Goal: Task Accomplishment & Management: Use online tool/utility

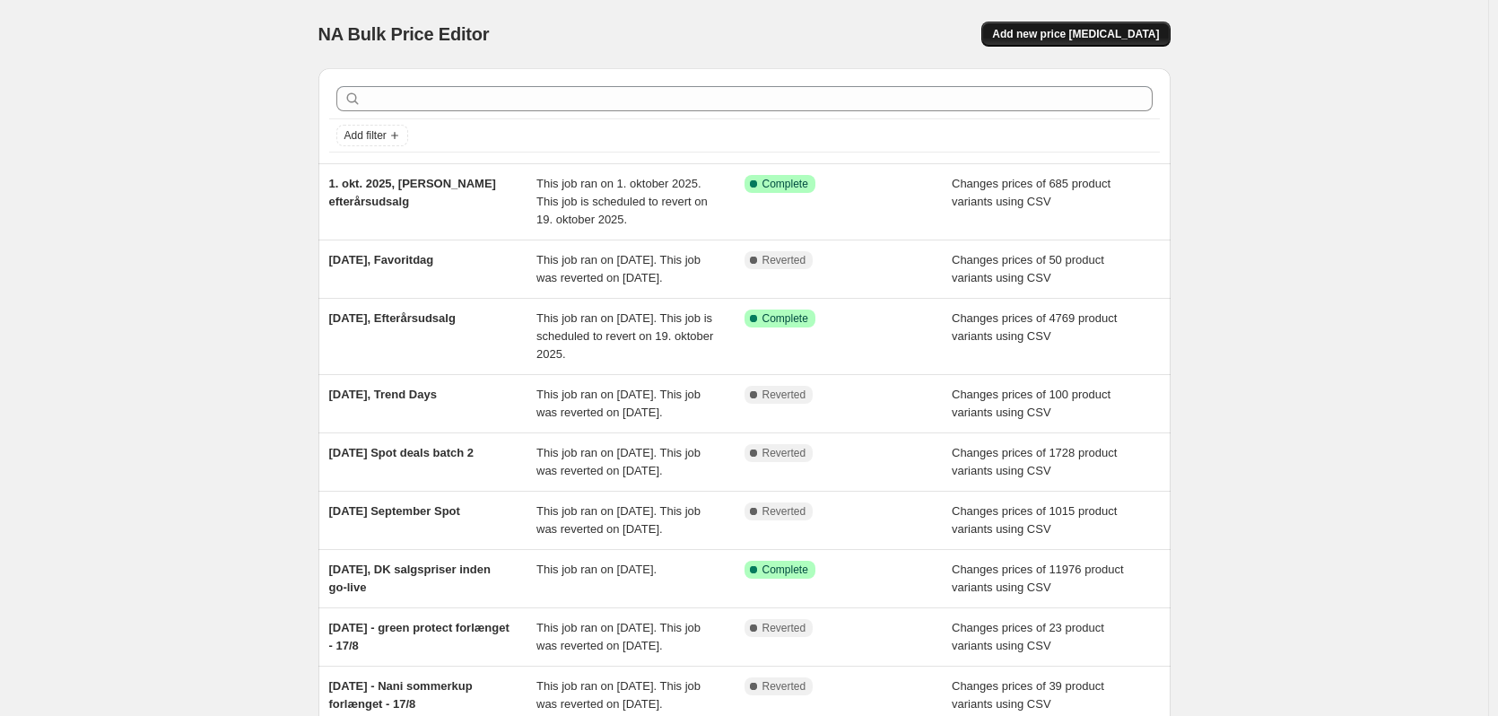
click at [1102, 39] on span "Add new price change job" at bounding box center [1075, 34] width 167 height 14
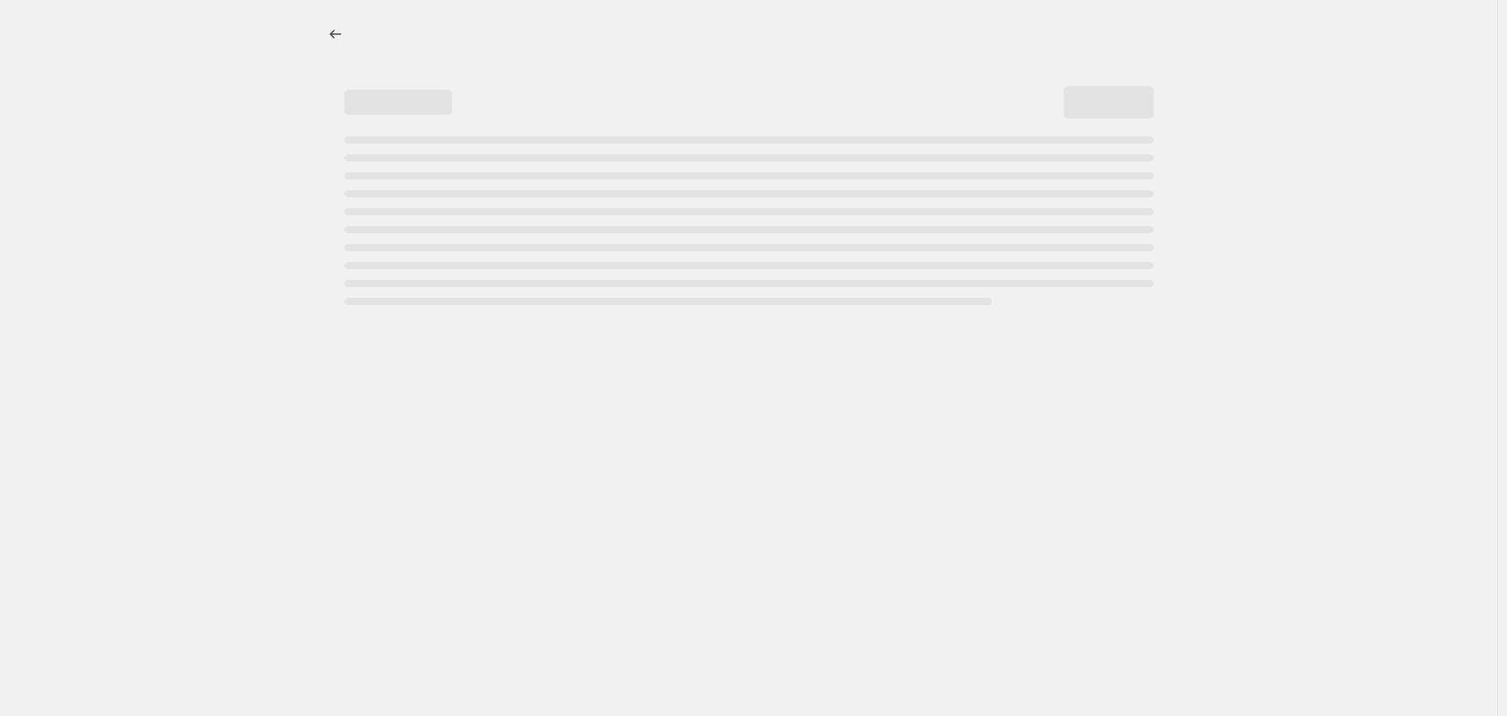
select select "percentage"
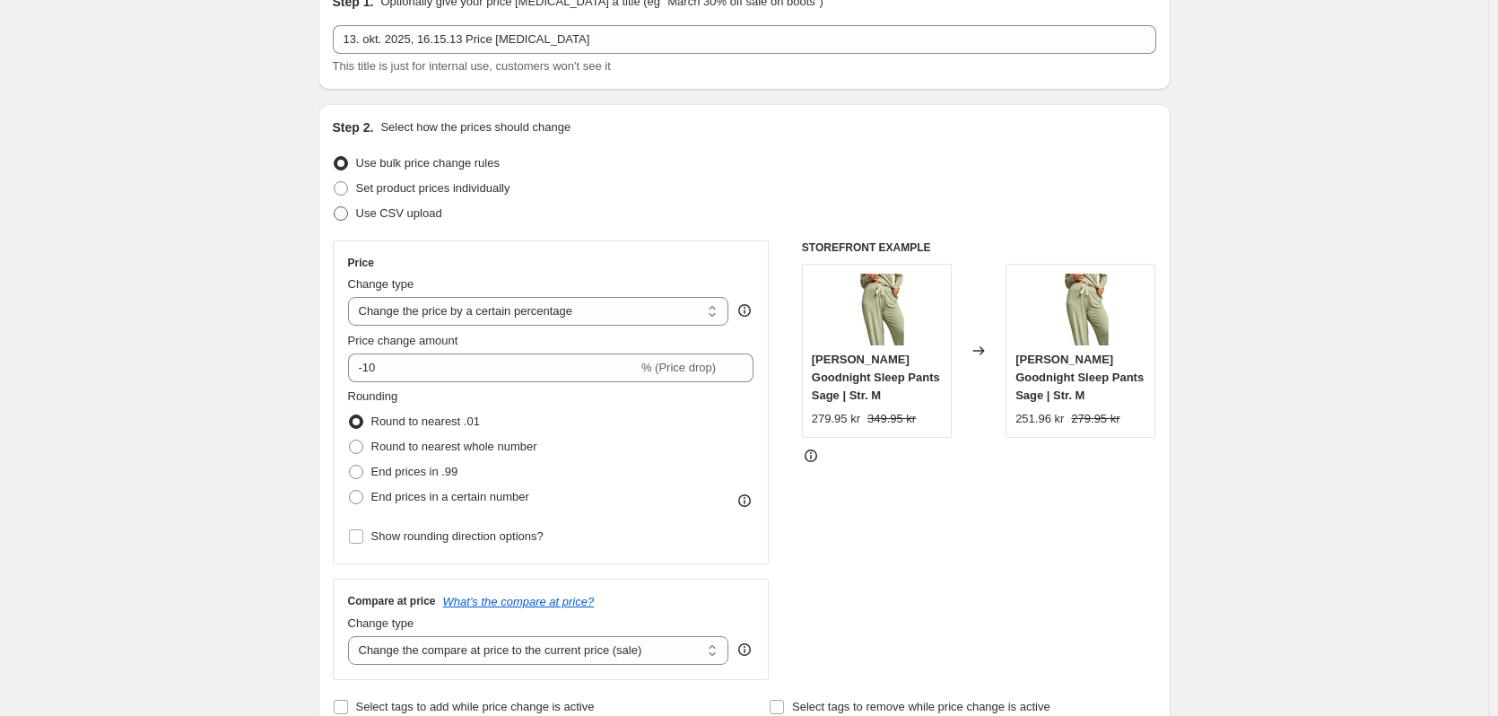
click at [402, 223] on label "Use CSV upload" at bounding box center [387, 213] width 109 height 25
click at [335, 207] on input "Use CSV upload" at bounding box center [334, 206] width 1 height 1
radio input "true"
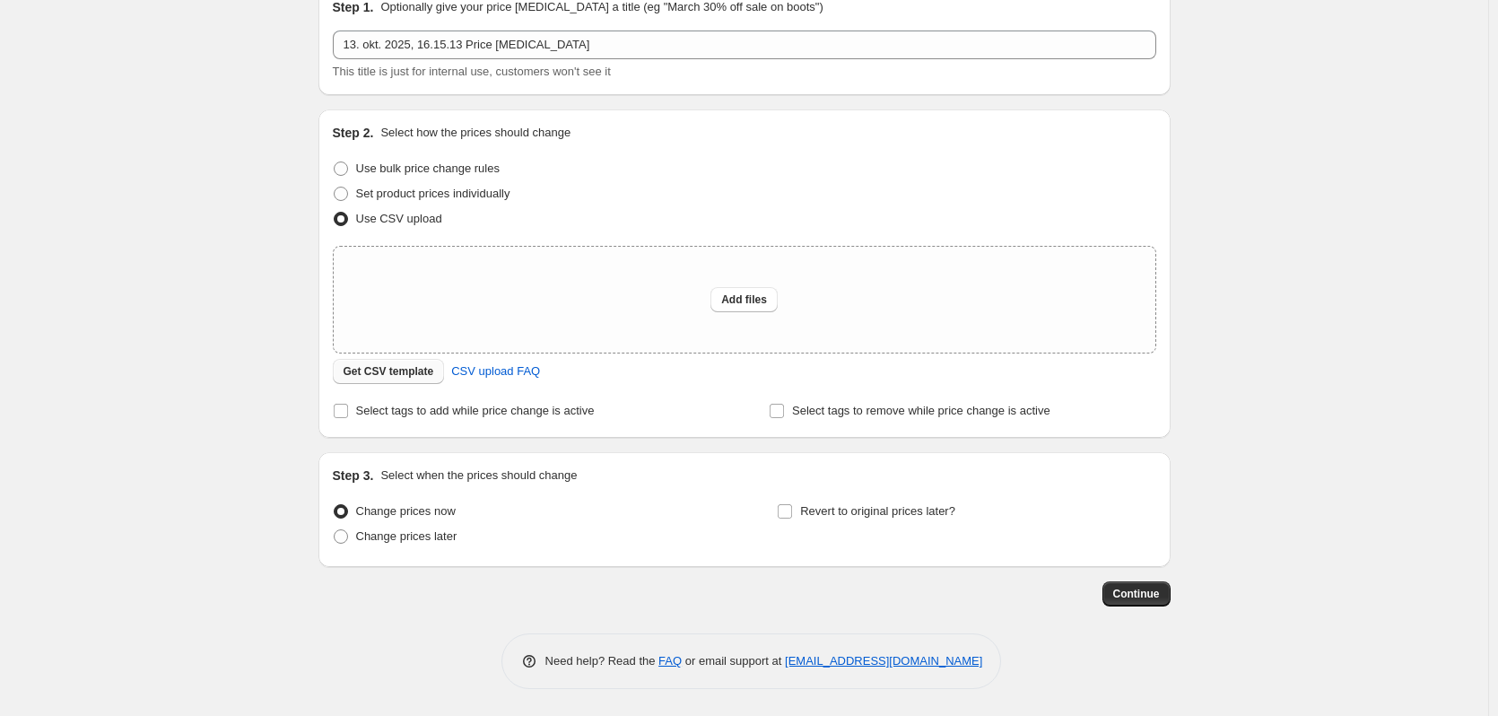
click at [353, 378] on span "Get CSV template" at bounding box center [389, 371] width 91 height 14
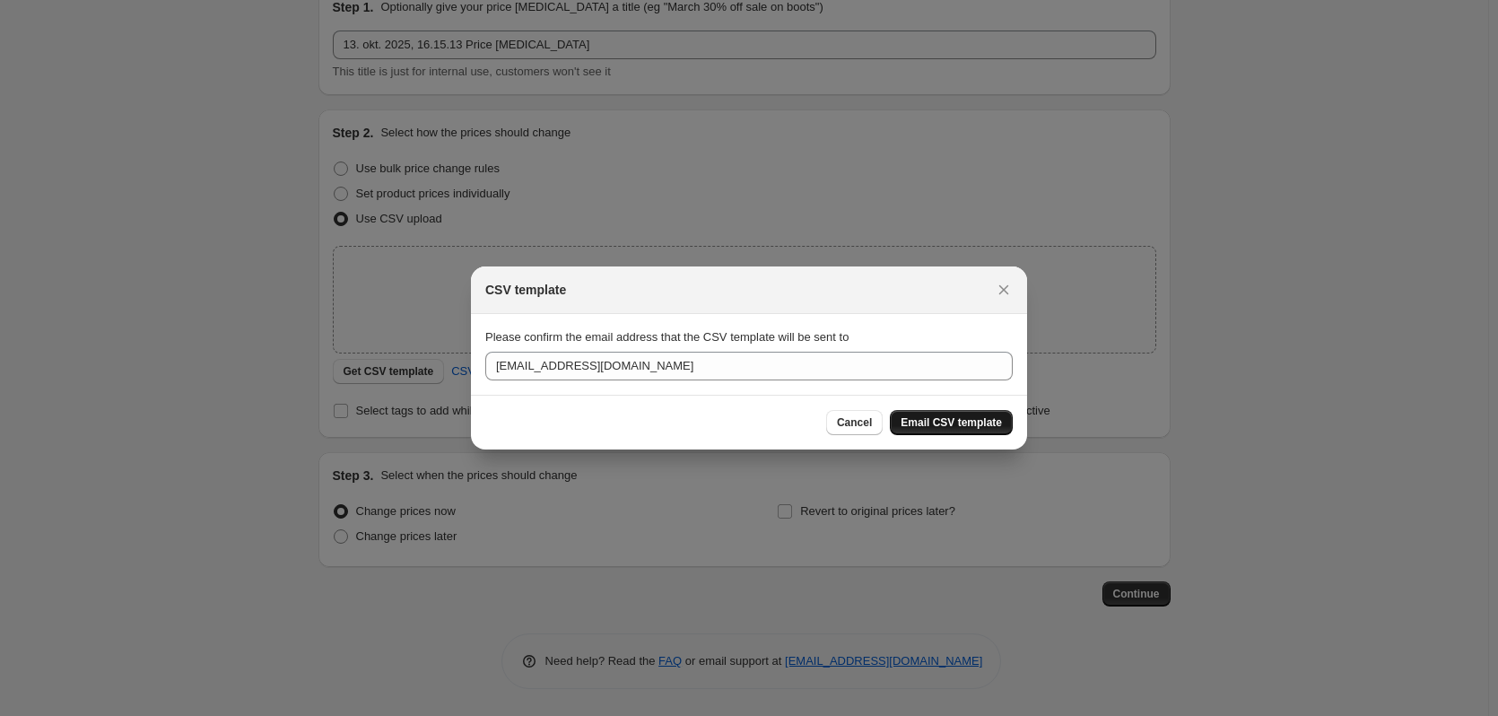
click at [972, 417] on span "Email CSV template" at bounding box center [951, 422] width 101 height 14
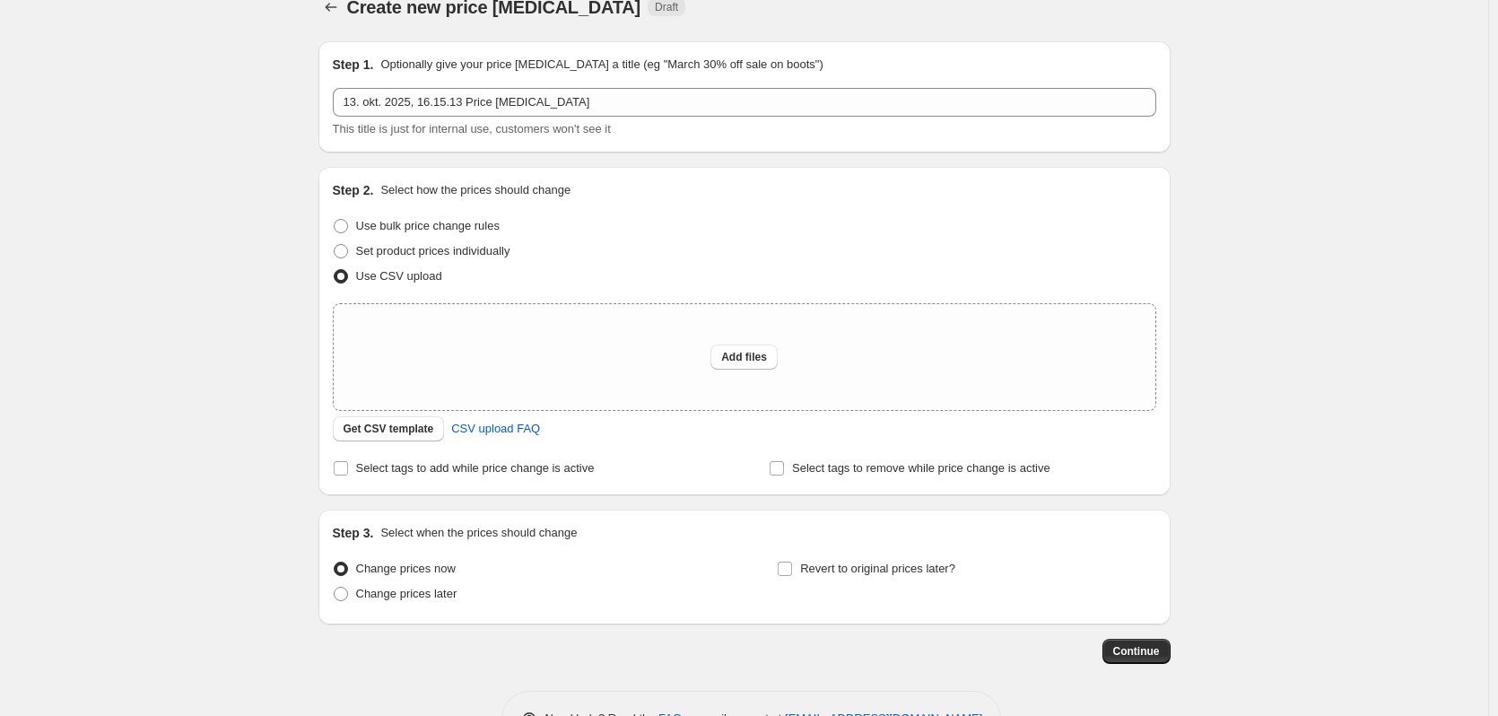
scroll to position [0, 0]
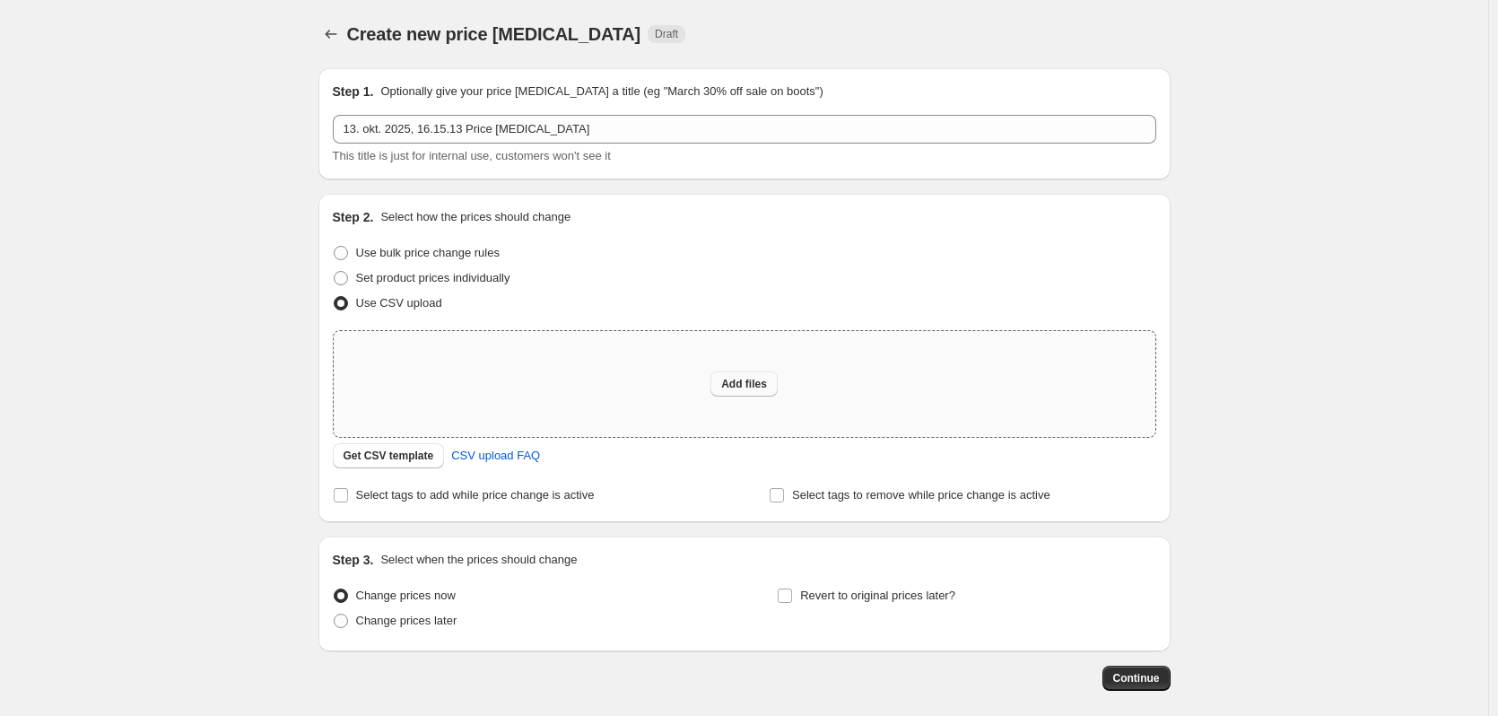
click at [760, 391] on button "Add files" at bounding box center [744, 383] width 67 height 25
type input "C:\fakepath\DK-favoritdag-13-10.csv"
click at [730, 379] on span "Add files" at bounding box center [744, 384] width 46 height 14
type input "C:\fakepath\DK-favoritdag-13-10.csv"
click at [753, 388] on span "Add files" at bounding box center [744, 384] width 46 height 14
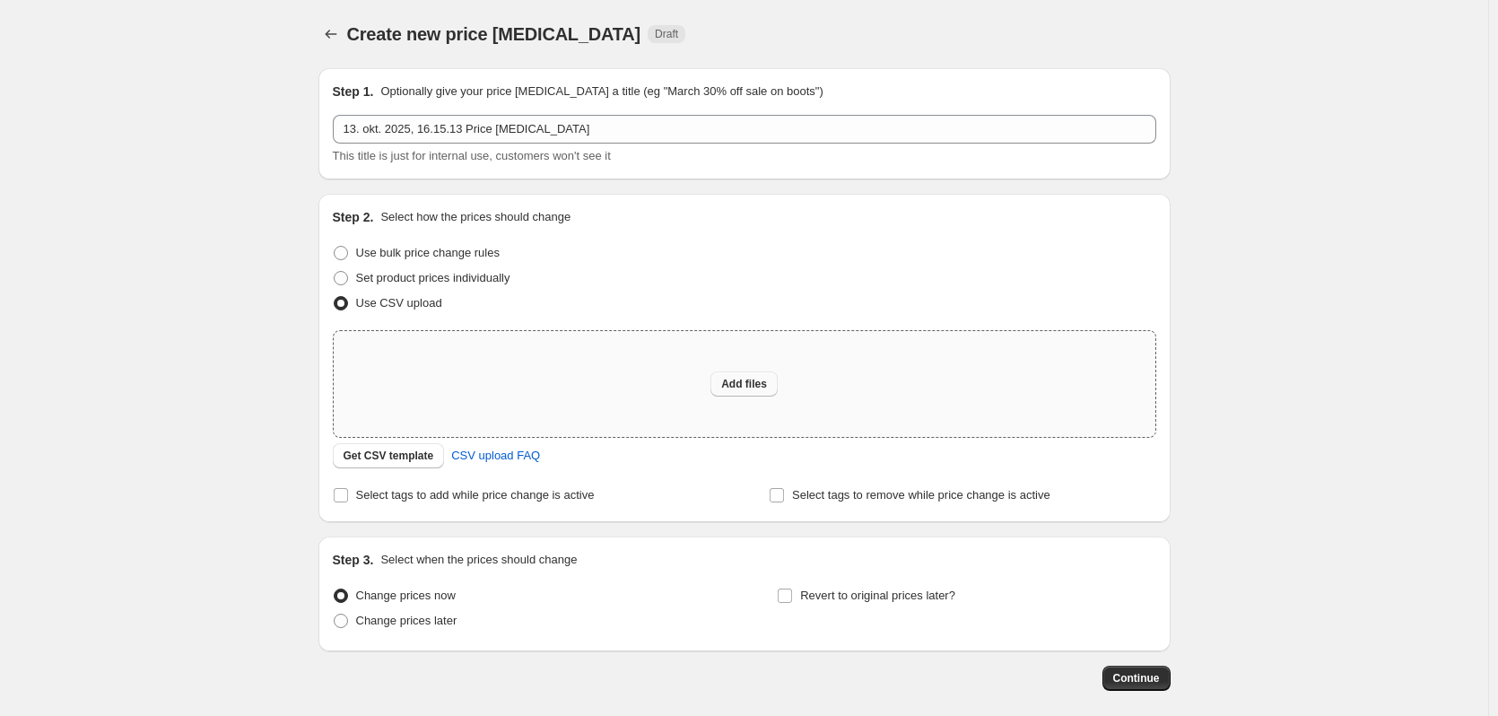
type input "C:\fakepath\DK-favoritdag-13-10.csv"
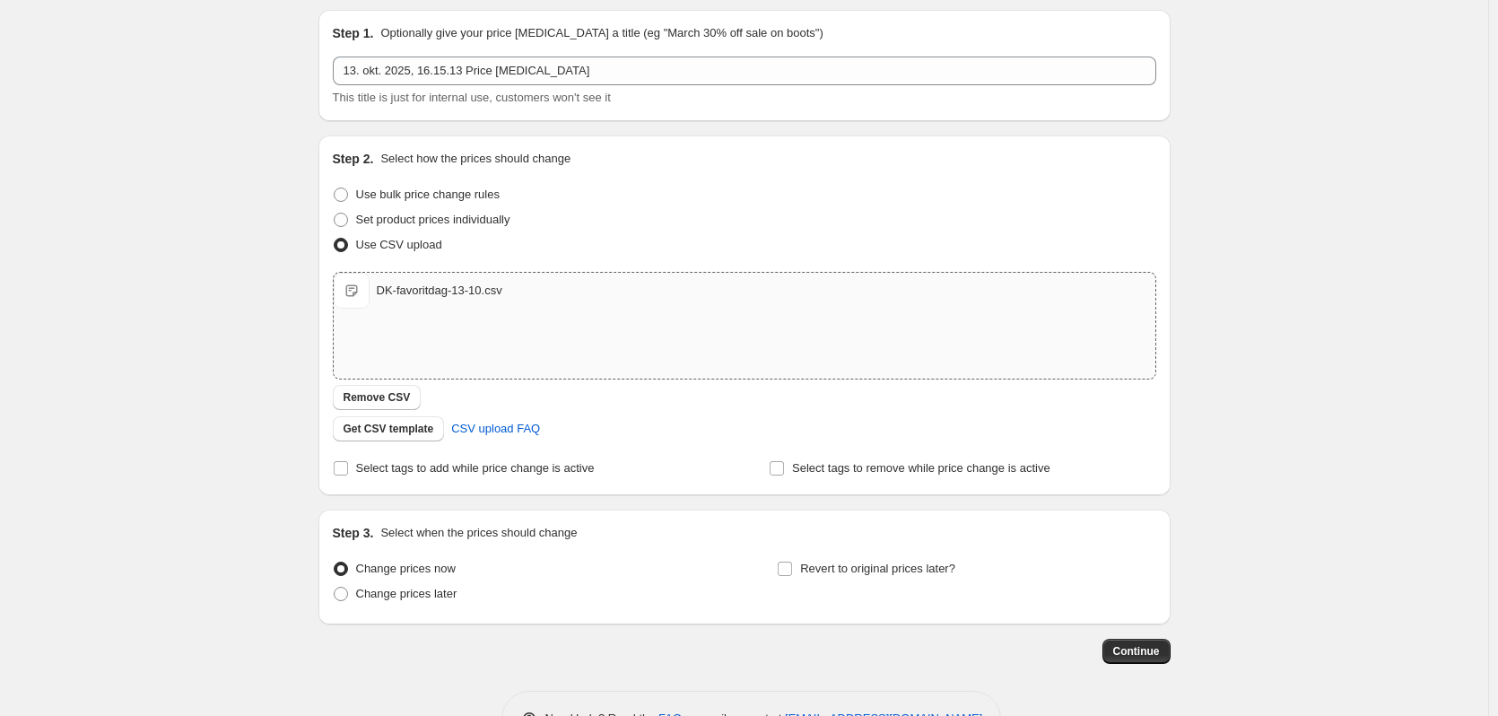
scroll to position [90, 0]
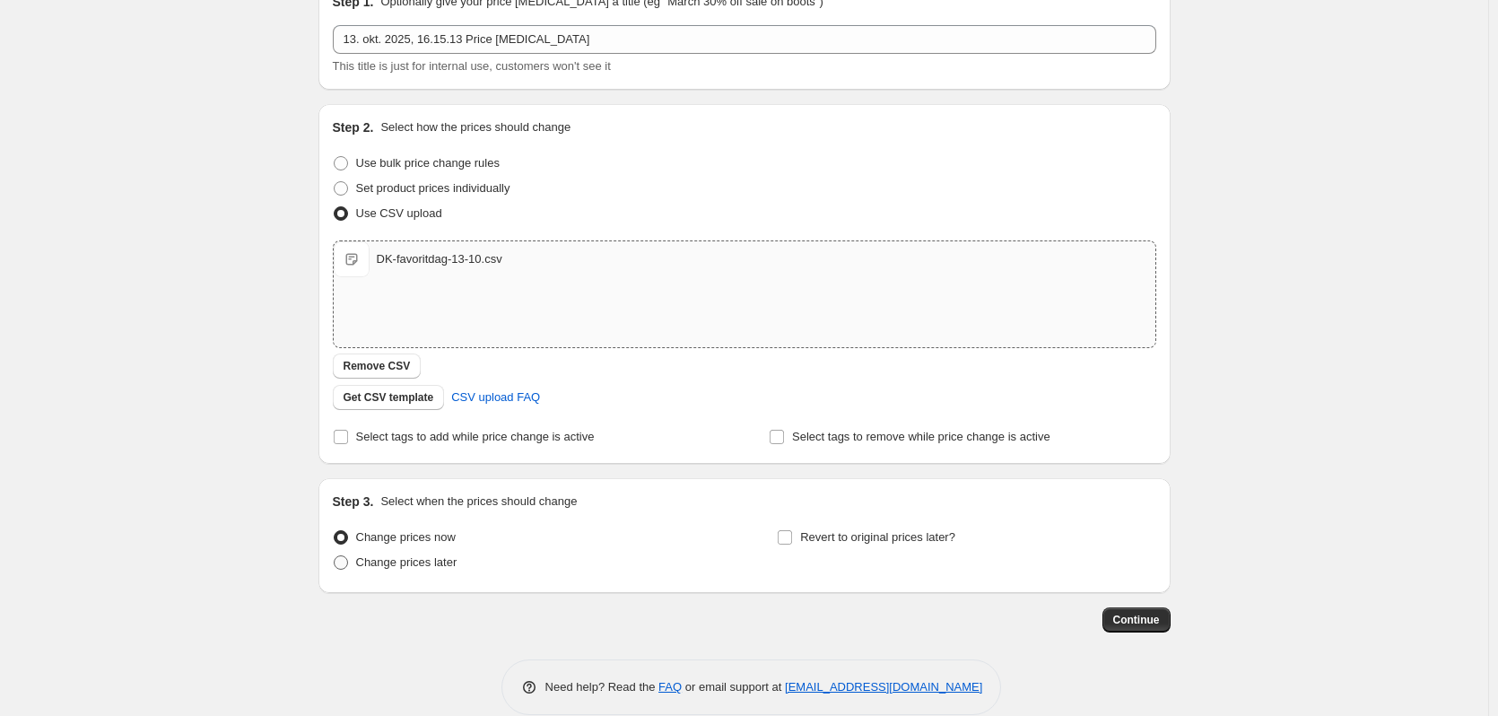
click at [414, 558] on span "Change prices later" at bounding box center [406, 561] width 101 height 13
click at [335, 556] on input "Change prices later" at bounding box center [334, 555] width 1 height 1
radio input "true"
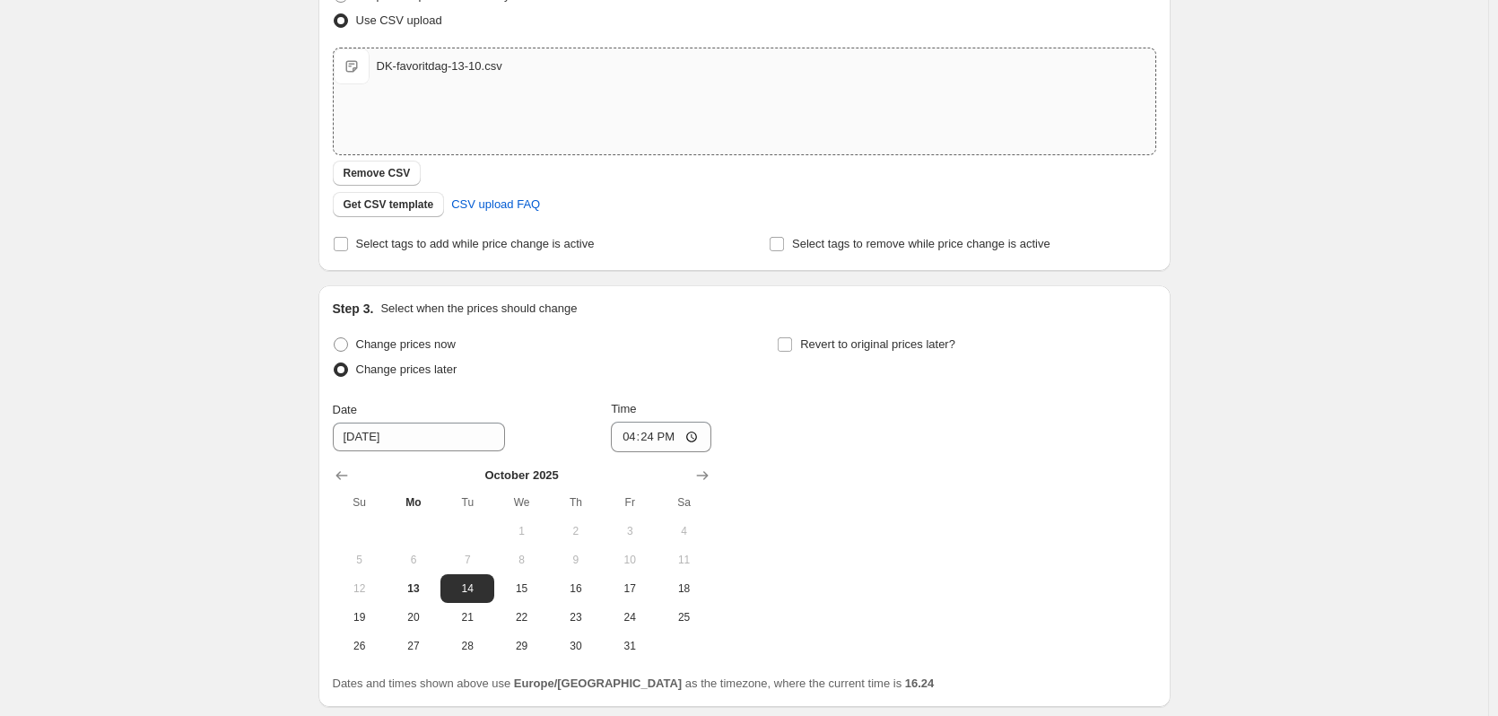
scroll to position [359, 0]
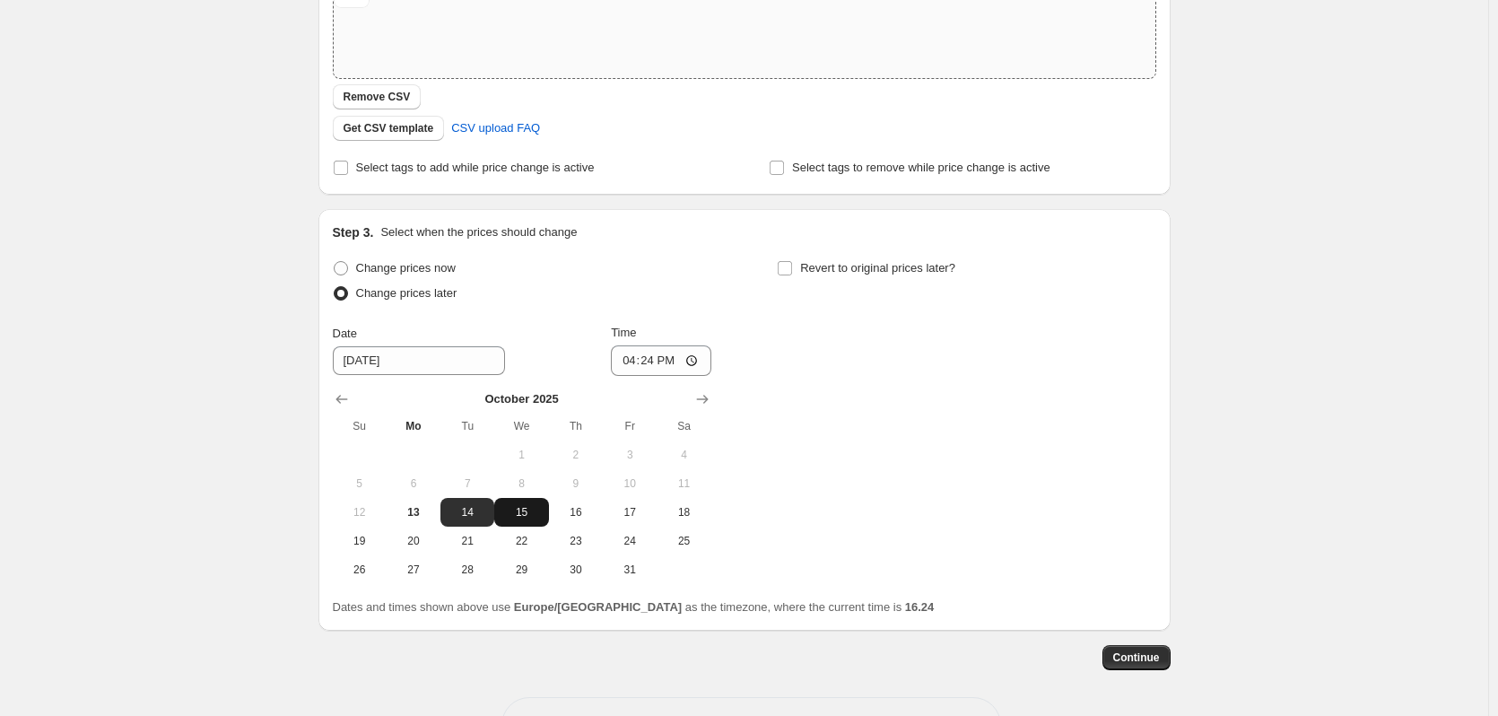
click at [538, 514] on span "15" at bounding box center [520, 512] width 39 height 14
type input "10/15/2025"
click at [656, 359] on input "16:24" at bounding box center [661, 360] width 100 height 31
type input "00:00"
click at [792, 270] on input "Revert to original prices later?" at bounding box center [785, 268] width 14 height 14
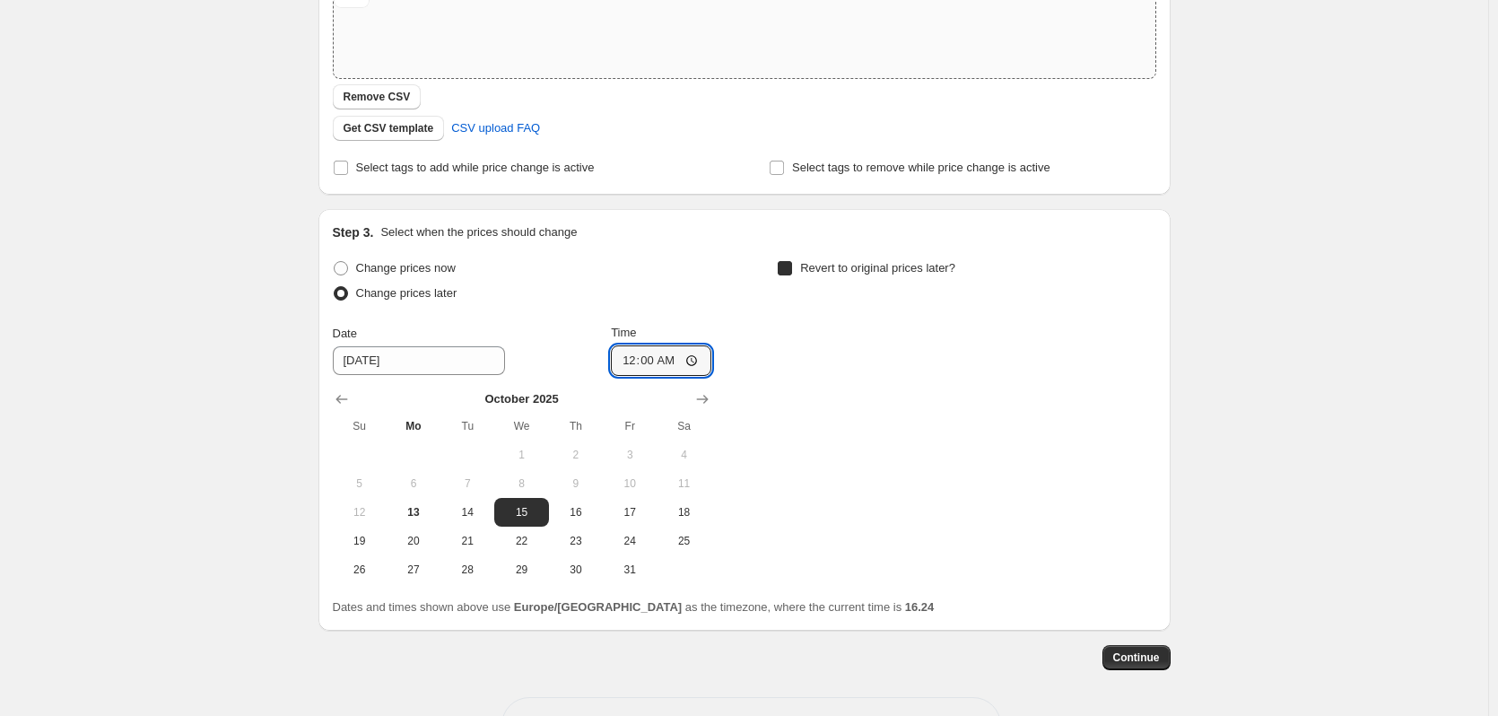
checkbox input "true"
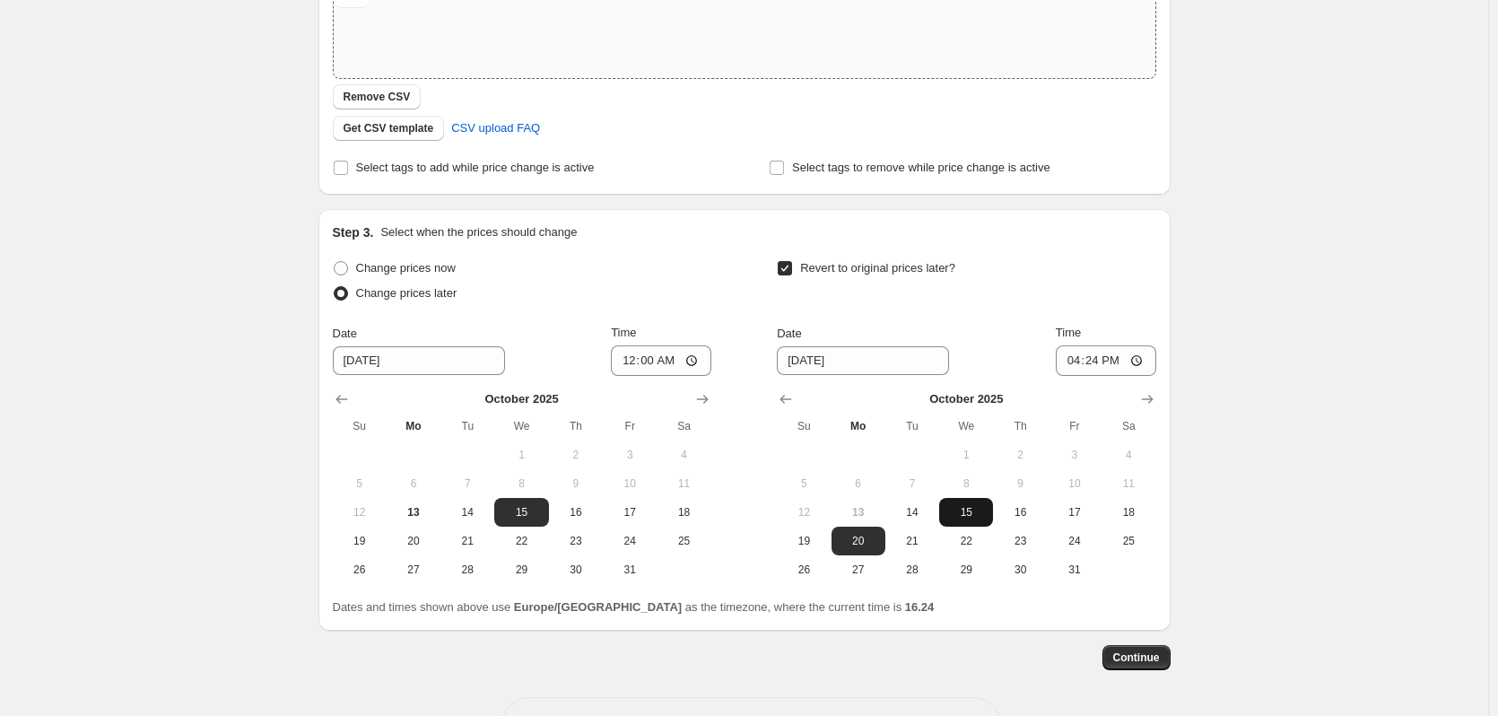
click at [992, 510] on button "15" at bounding box center [966, 512] width 54 height 29
type input "10/15/2025"
click at [464, 515] on span "14" at bounding box center [467, 512] width 39 height 14
type input "10/14/2025"
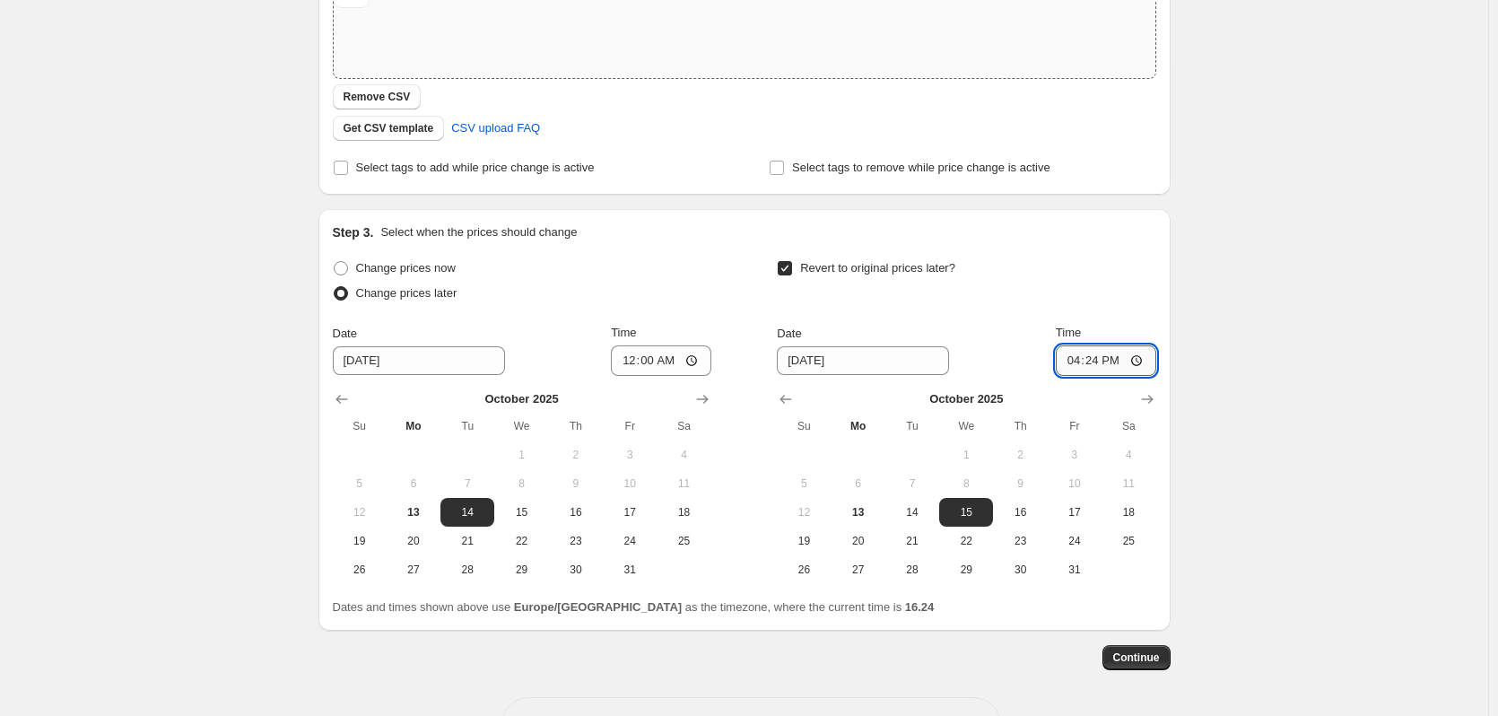
click at [1117, 363] on input "16:24" at bounding box center [1106, 360] width 100 height 31
drag, startPoint x: 925, startPoint y: 513, endPoint x: 946, endPoint y: 507, distance: 22.4
click at [927, 510] on span "14" at bounding box center [912, 512] width 39 height 14
type input "10/14/2025"
click at [1102, 362] on input "16:24" at bounding box center [1106, 360] width 100 height 31
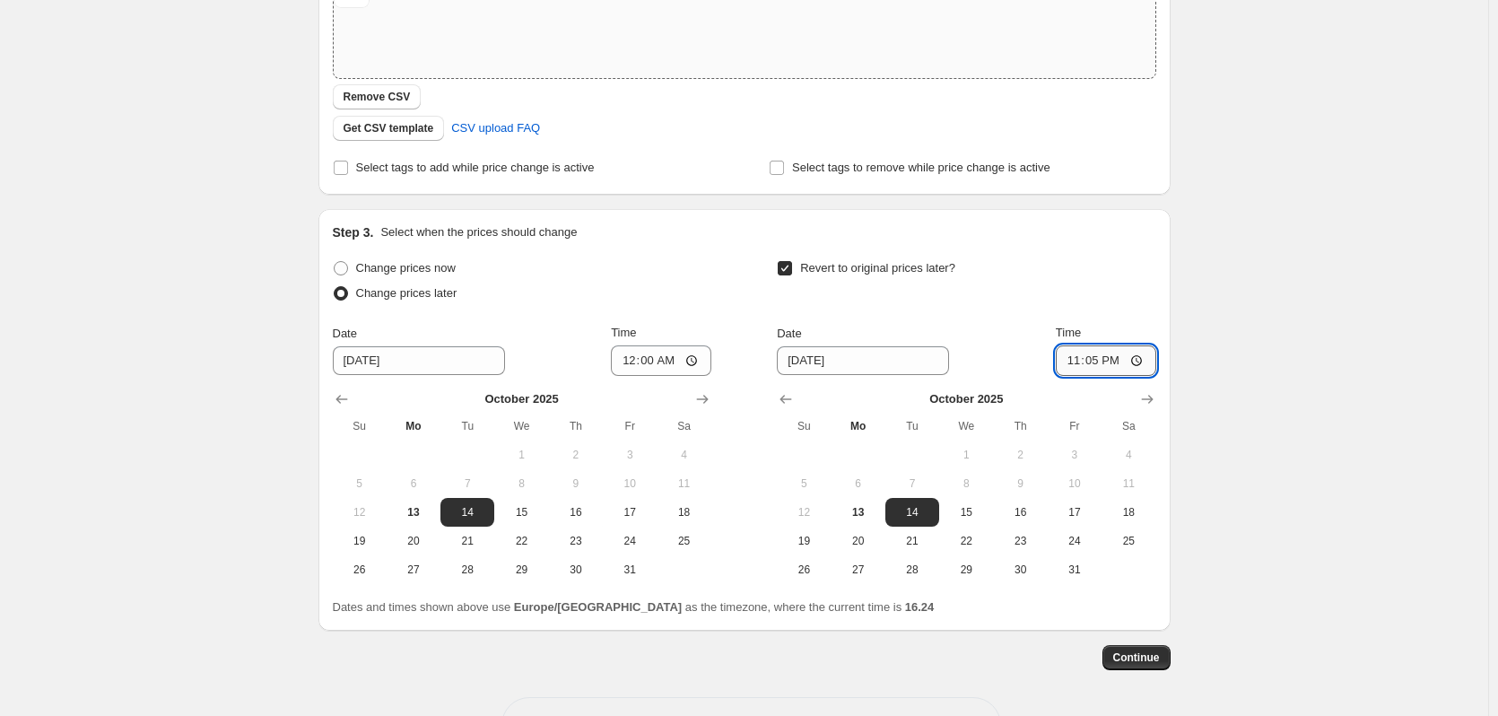
type input "23:59"
click at [1321, 315] on div "Create new price change job. This page is ready Create new price change job Dra…" at bounding box center [744, 210] width 1488 height 1138
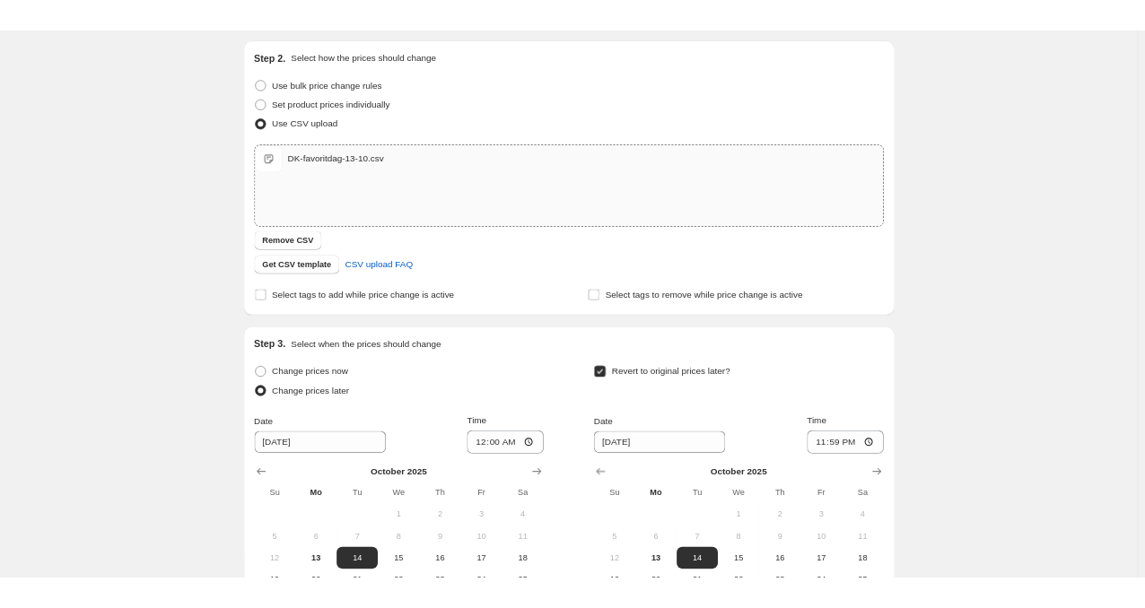
scroll to position [179, 0]
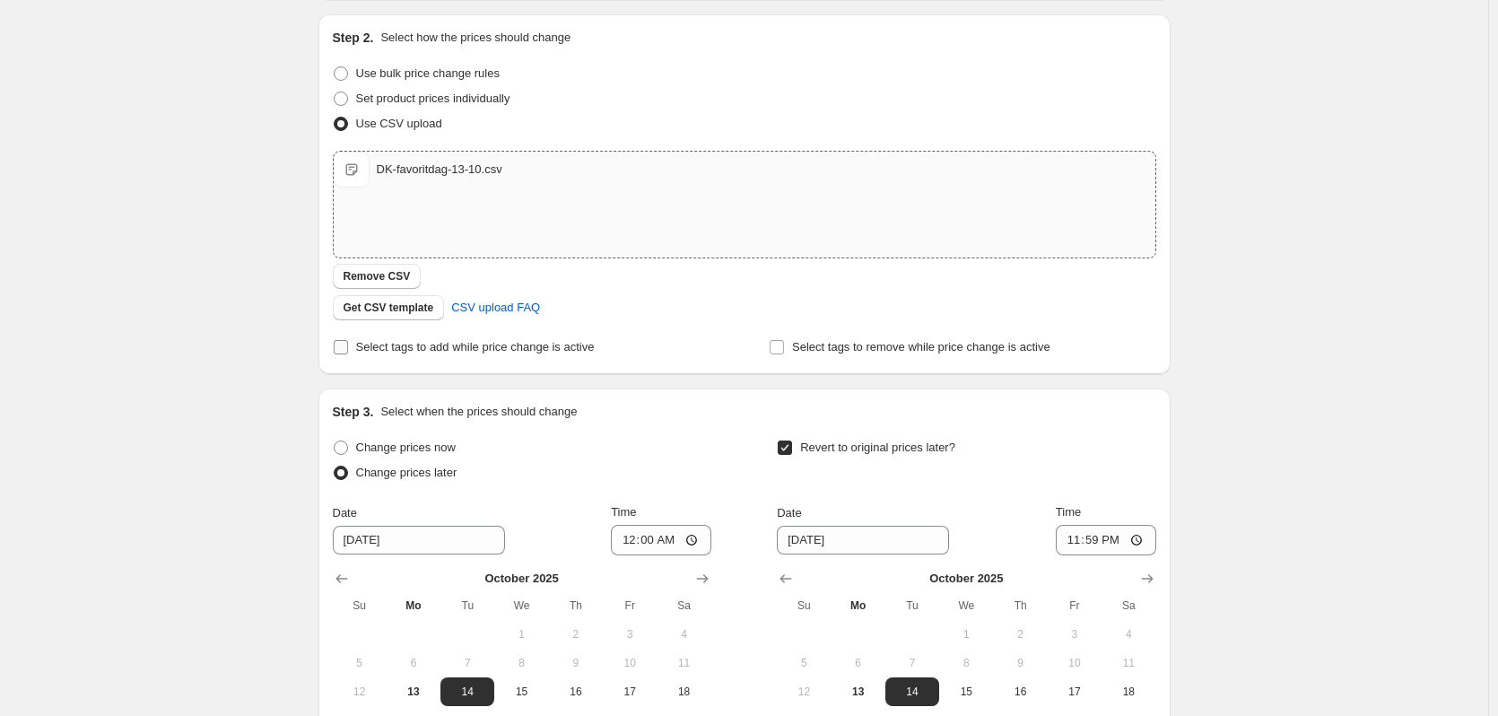
drag, startPoint x: 423, startPoint y: 343, endPoint x: 458, endPoint y: 357, distance: 37.8
click at [423, 343] on span "Select tags to add while price change is active" at bounding box center [475, 346] width 239 height 13
click at [348, 343] on input "Select tags to add while price change is active" at bounding box center [341, 347] width 14 height 14
checkbox input "true"
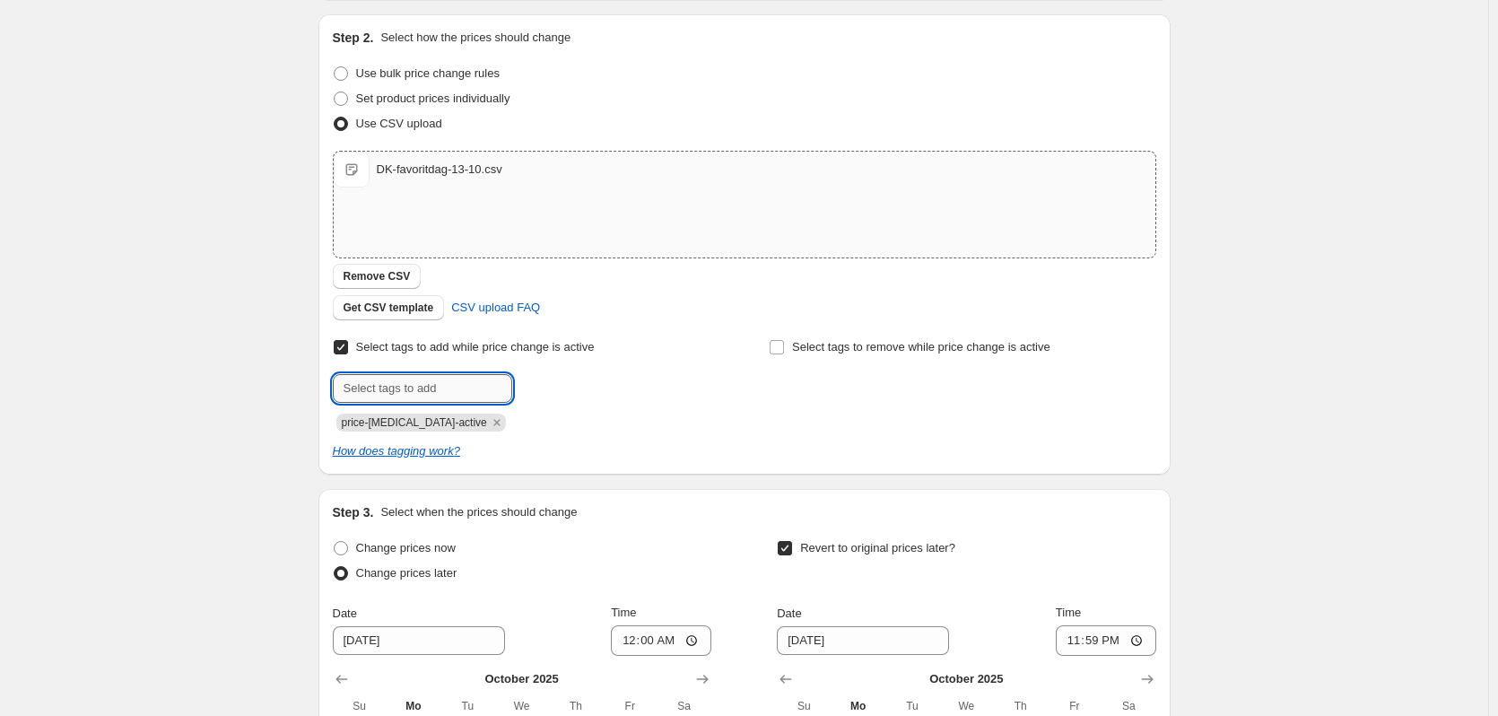
click at [442, 398] on input "text" at bounding box center [422, 388] width 179 height 29
type input "favoritdag"
click at [558, 388] on span "favoritdag" at bounding box center [577, 386] width 52 height 13
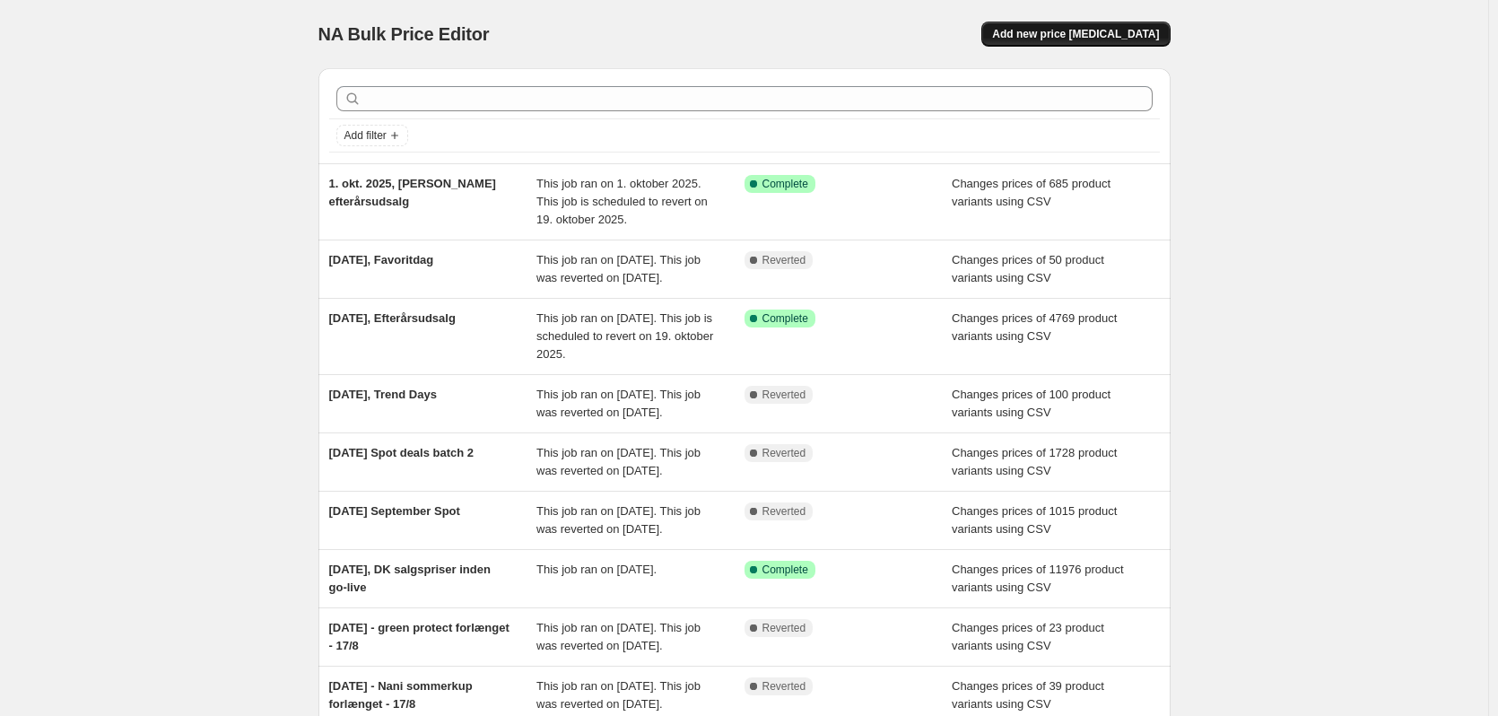
click at [1047, 36] on span "Add new price change job" at bounding box center [1075, 34] width 167 height 14
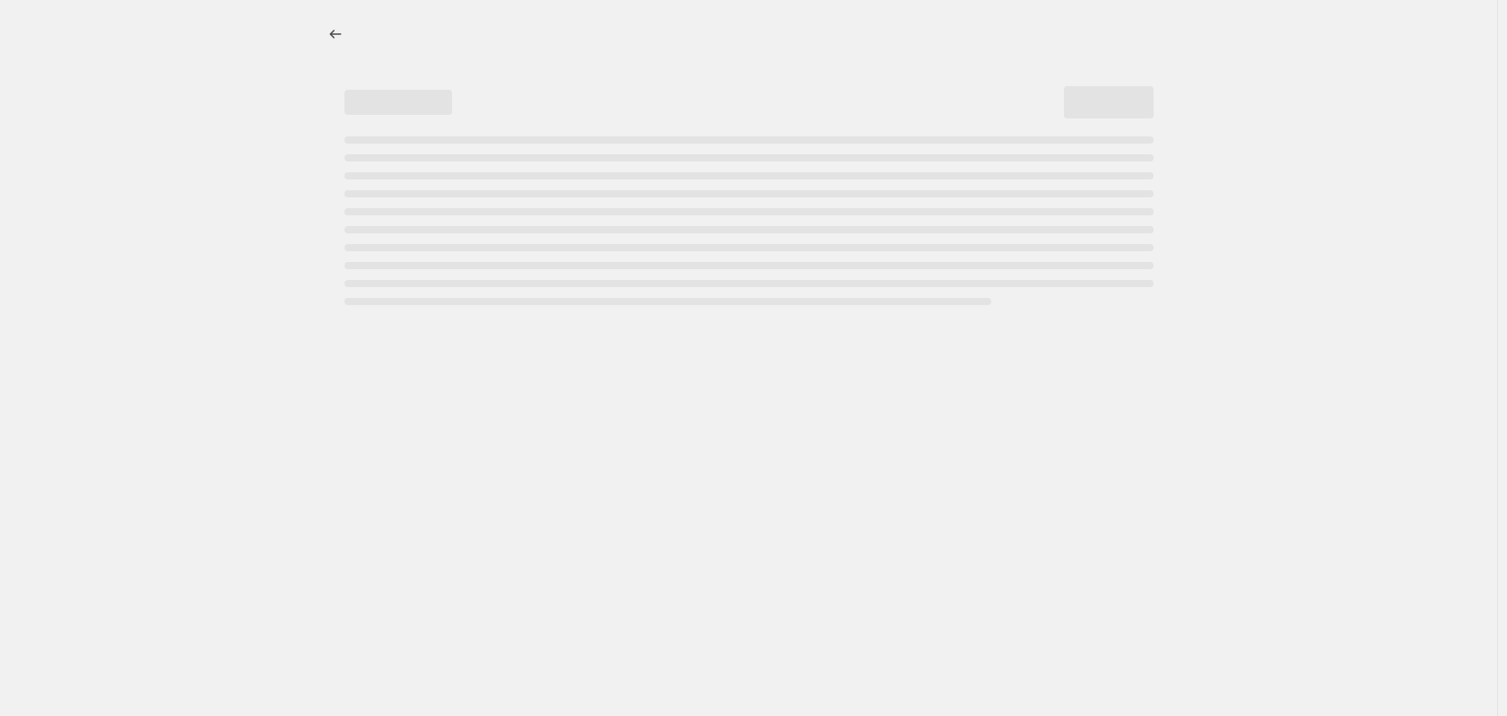
select select "percentage"
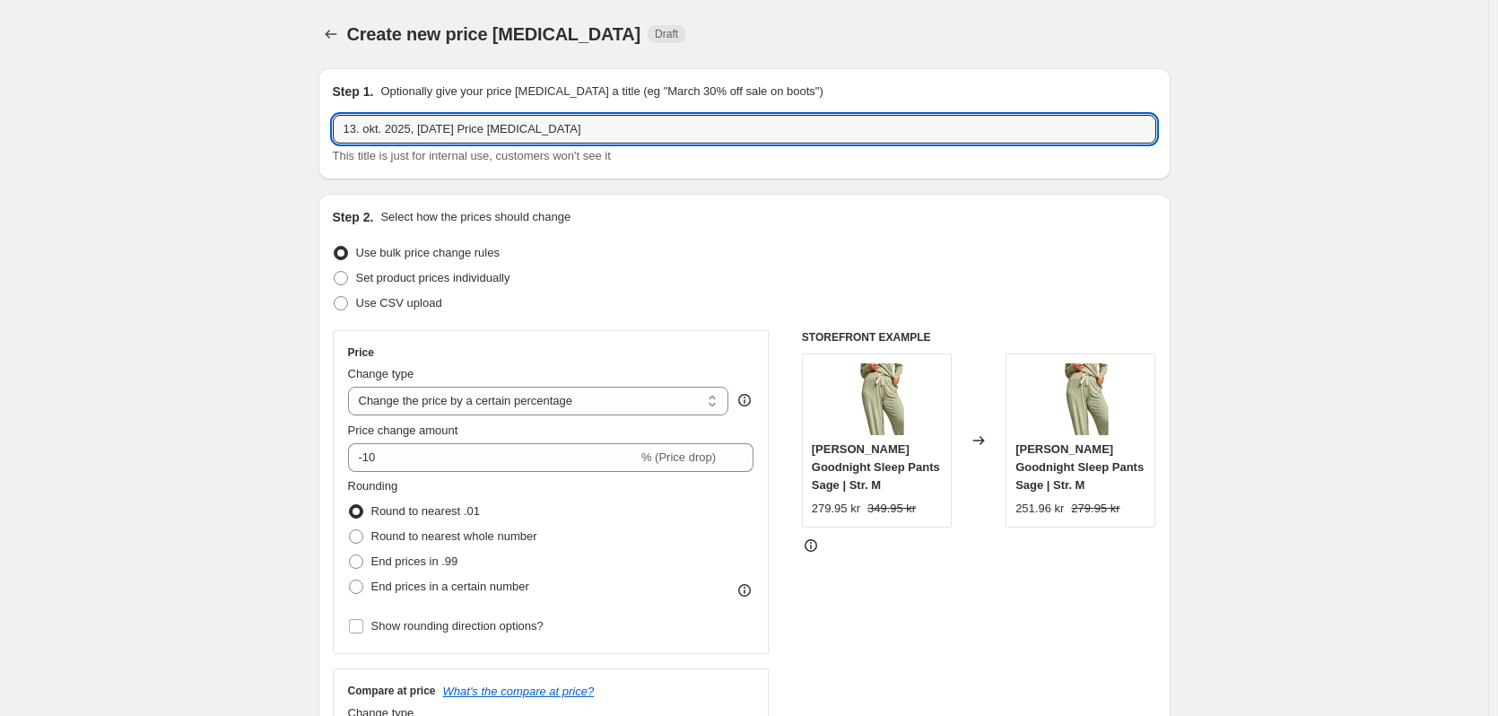
drag, startPoint x: 423, startPoint y: 126, endPoint x: 1250, endPoint y: 156, distance: 826.8
type input "13. okt. 2025, Favoritdag okt"
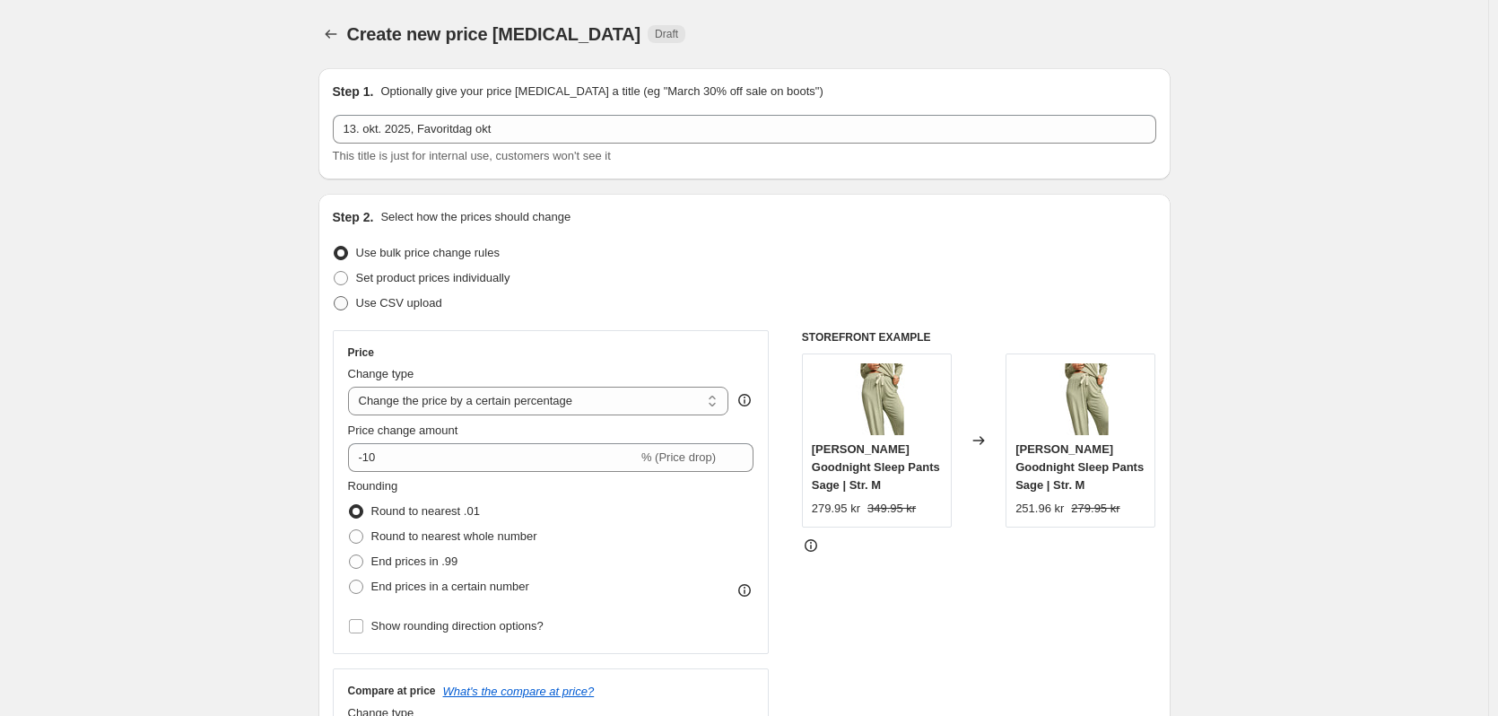
click at [392, 307] on span "Use CSV upload" at bounding box center [399, 302] width 86 height 13
click at [335, 297] on input "Use CSV upload" at bounding box center [334, 296] width 1 height 1
radio input "true"
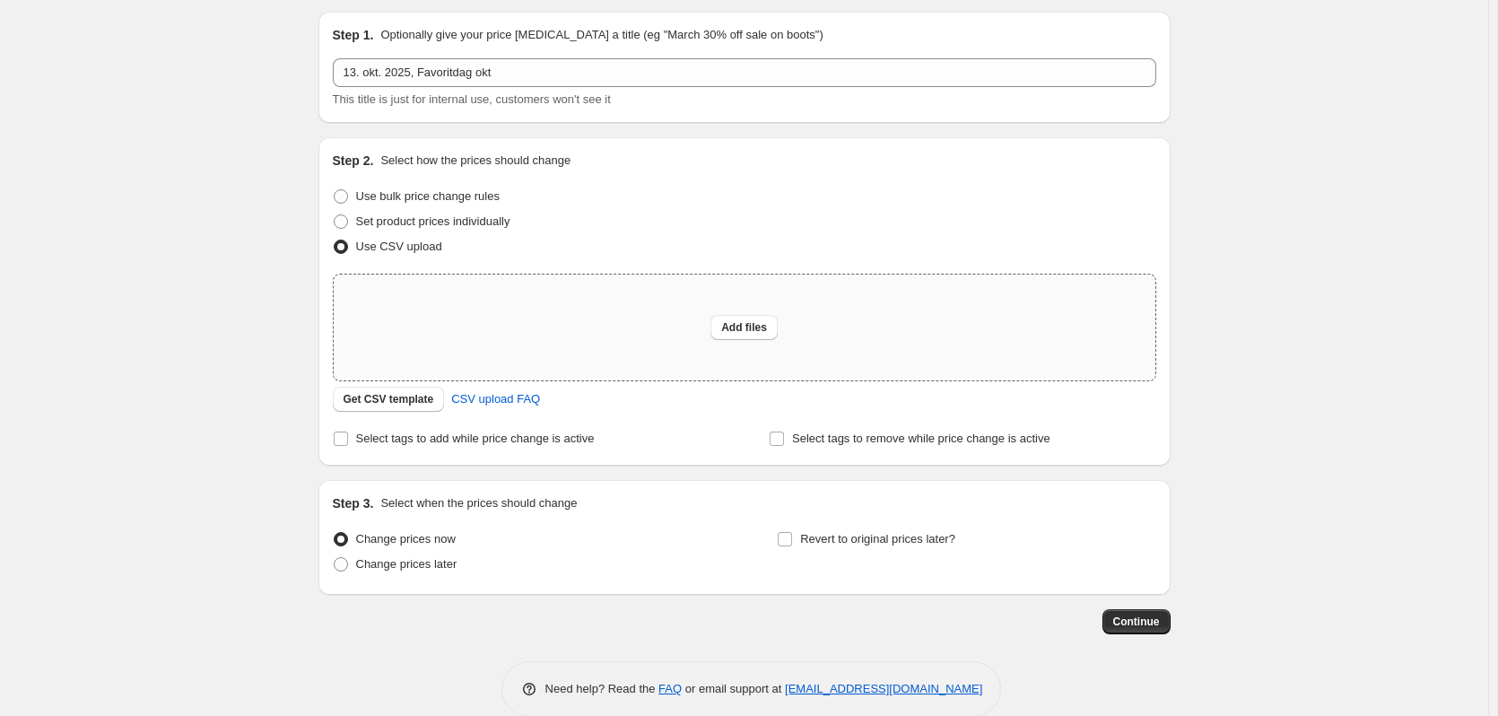
scroll to position [84, 0]
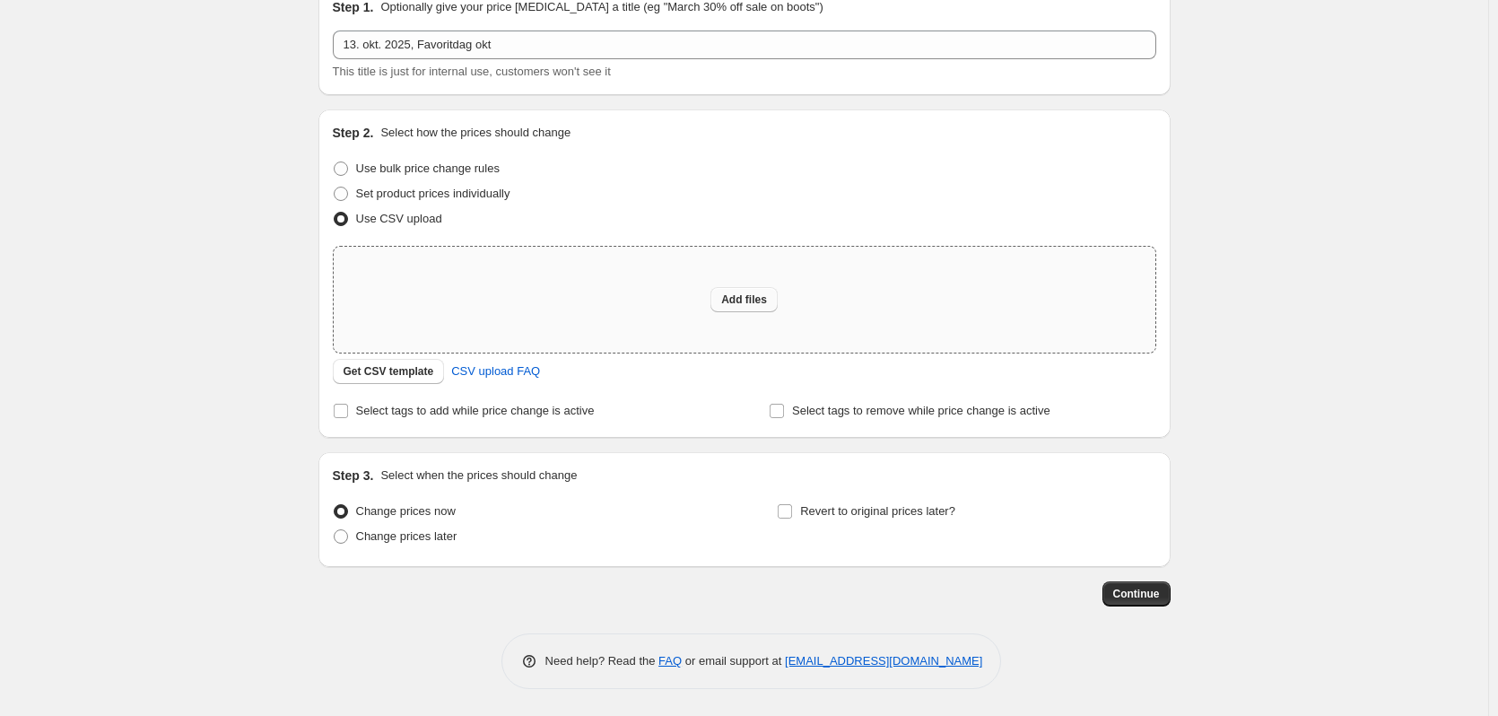
click at [749, 293] on span "Add files" at bounding box center [744, 299] width 46 height 14
type input "C:\fakepath\DK-favoritdag-13-10.csv"
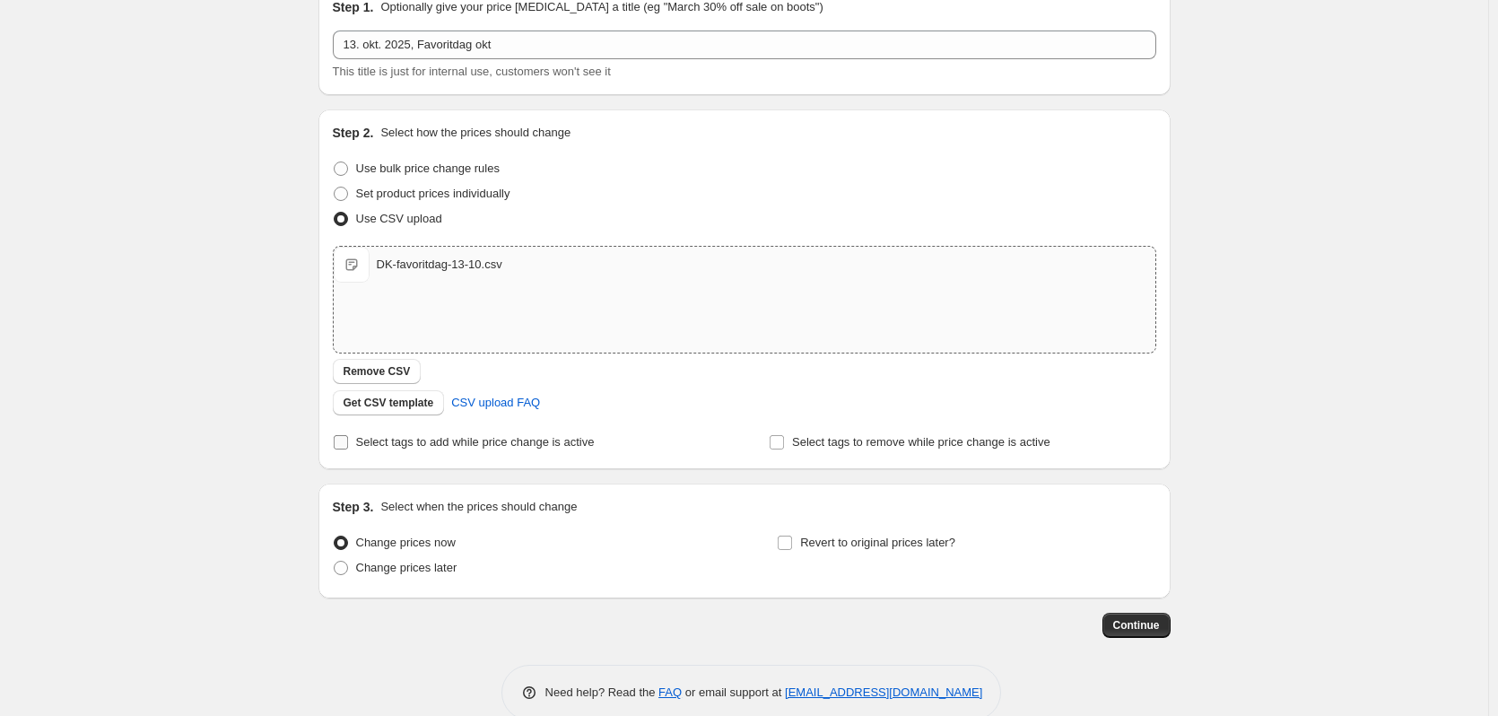
click at [430, 447] on span "Select tags to add while price change is active" at bounding box center [475, 441] width 239 height 13
click at [348, 447] on input "Select tags to add while price change is active" at bounding box center [341, 442] width 14 height 14
checkbox input "true"
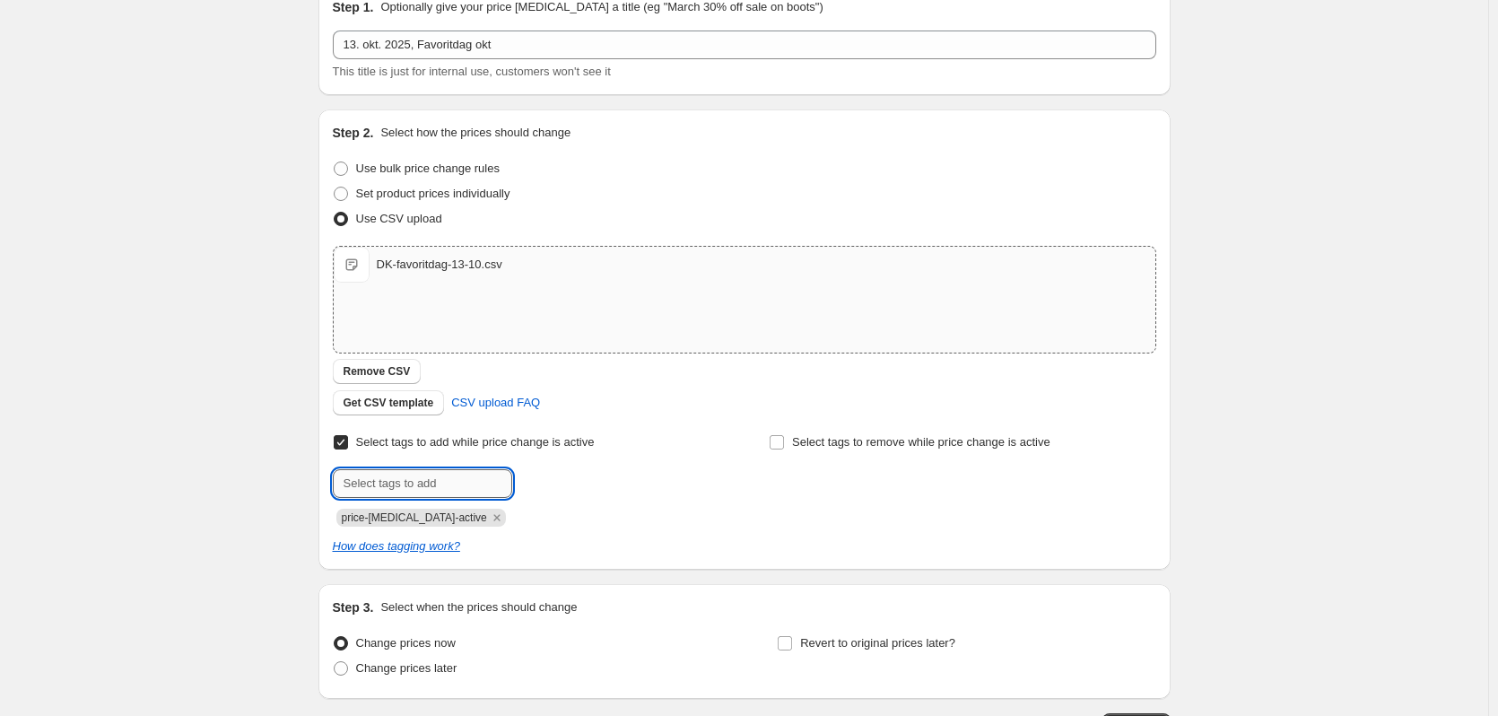
click at [471, 488] on input "text" at bounding box center [422, 483] width 179 height 29
type input "favoritdag"
click at [554, 475] on span "Add favoritdag" at bounding box center [566, 482] width 76 height 14
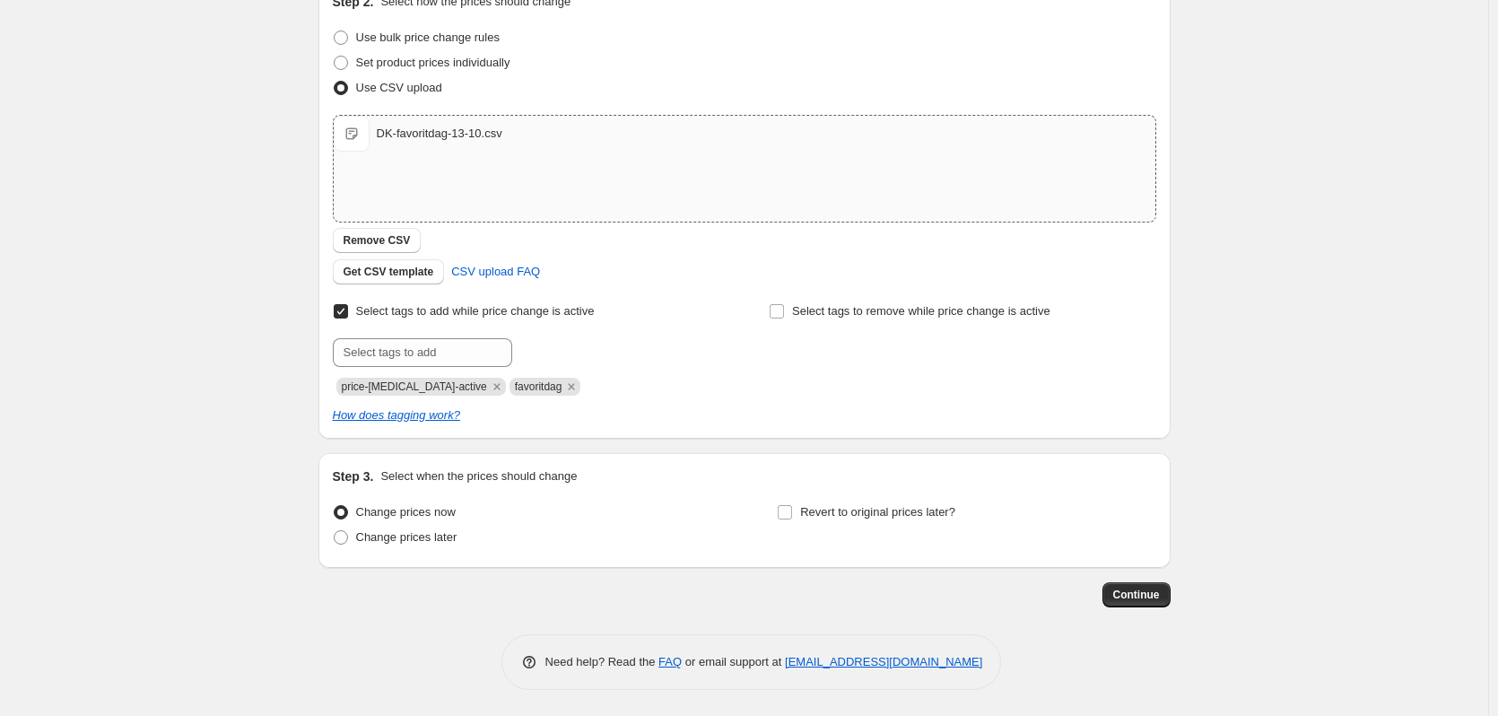
scroll to position [216, 0]
click at [104, 375] on div "Create new price change job. This page is ready Create new price change job Dra…" at bounding box center [744, 250] width 1488 height 932
click at [433, 541] on span "Change prices later" at bounding box center [406, 535] width 101 height 13
click at [335, 530] on input "Change prices later" at bounding box center [334, 529] width 1 height 1
radio input "true"
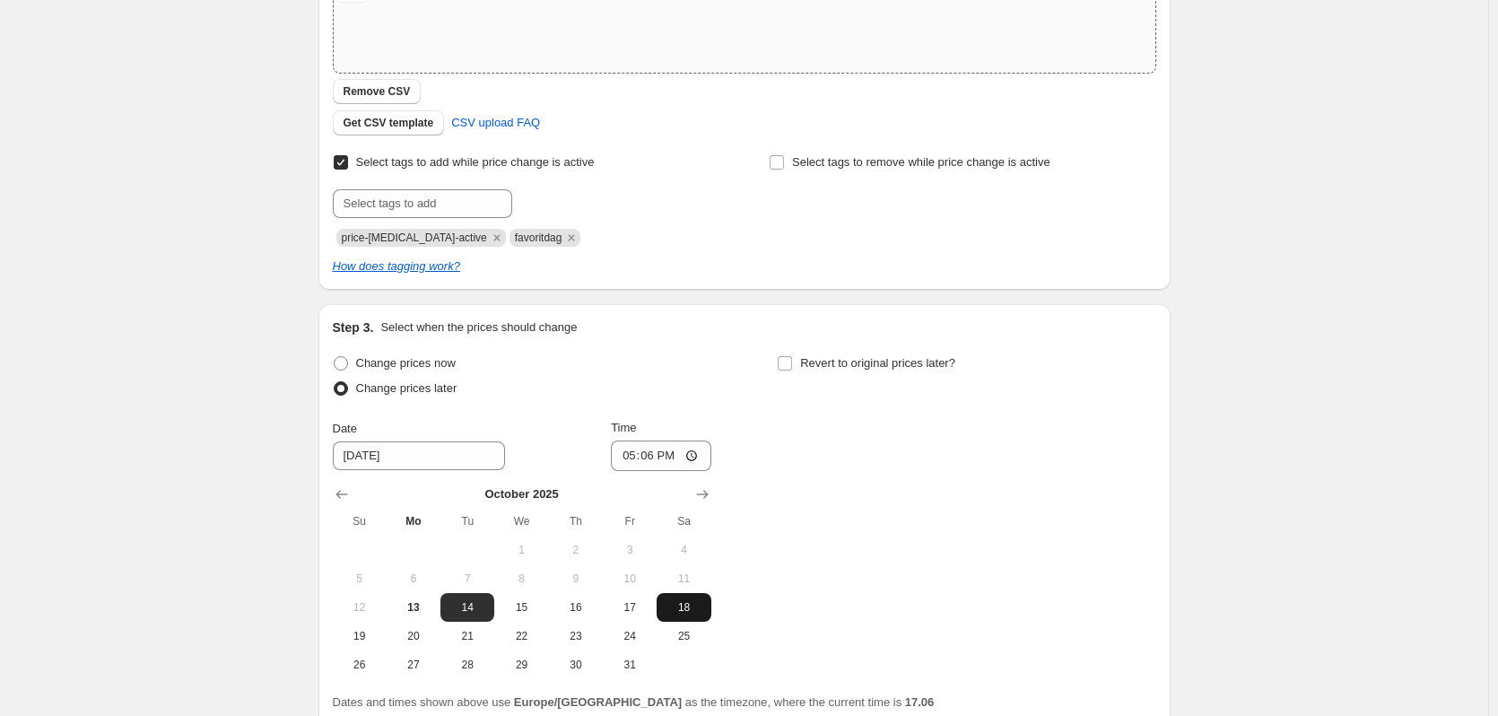
scroll to position [396, 0]
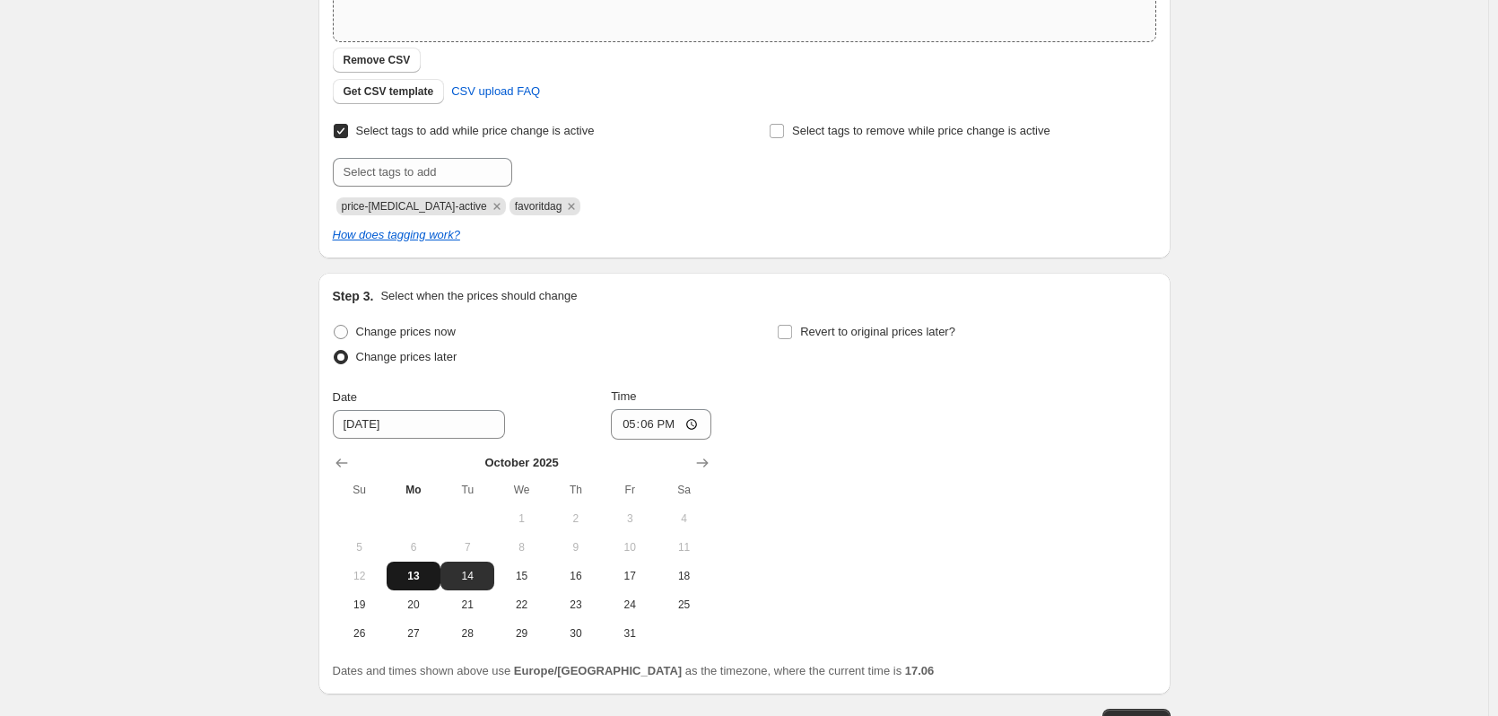
click at [433, 580] on span "13" at bounding box center [413, 576] width 39 height 14
type input "10/13/2025"
click at [656, 426] on input "17:06" at bounding box center [661, 424] width 100 height 31
type input "23:59"
click at [829, 343] on label "Revert to original prices later?" at bounding box center [866, 331] width 179 height 25
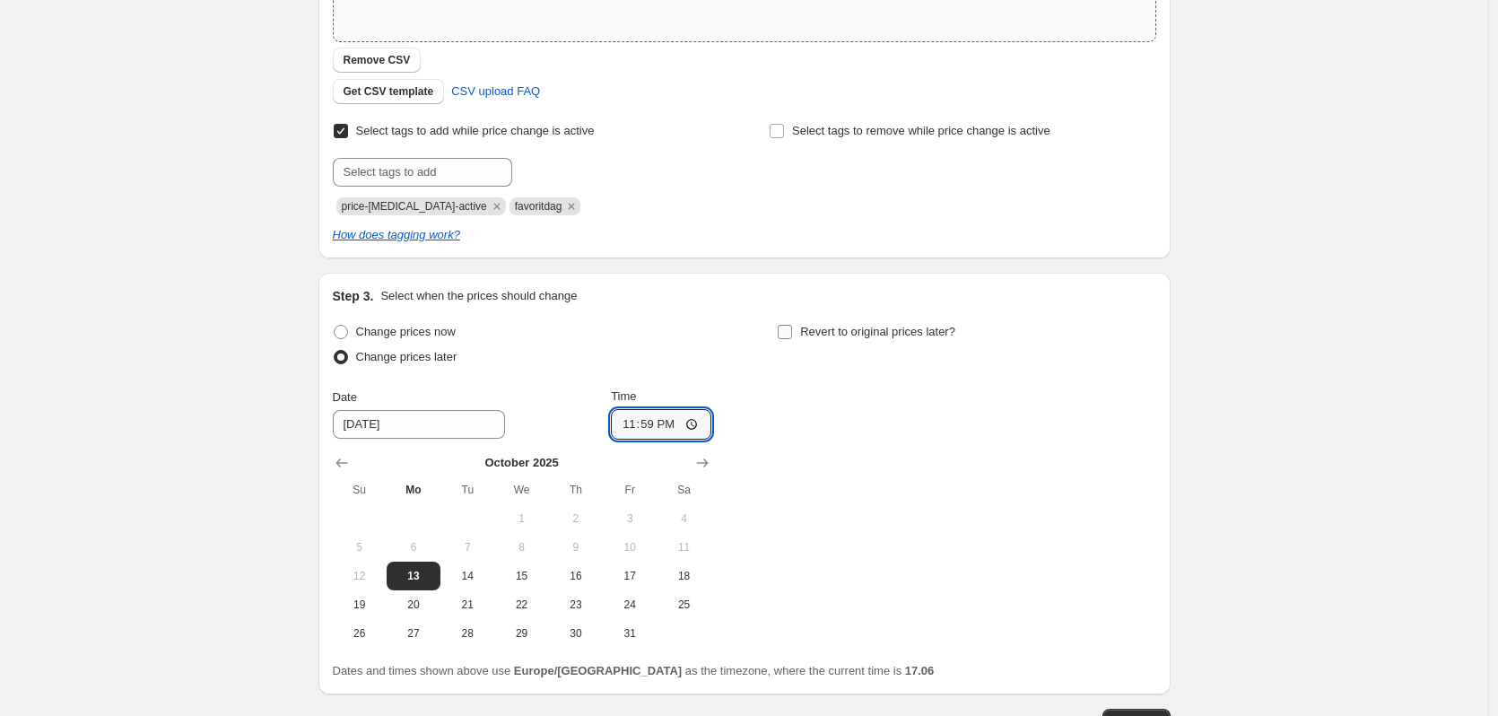
click at [792, 339] on input "Revert to original prices later?" at bounding box center [785, 332] width 14 height 14
checkbox input "true"
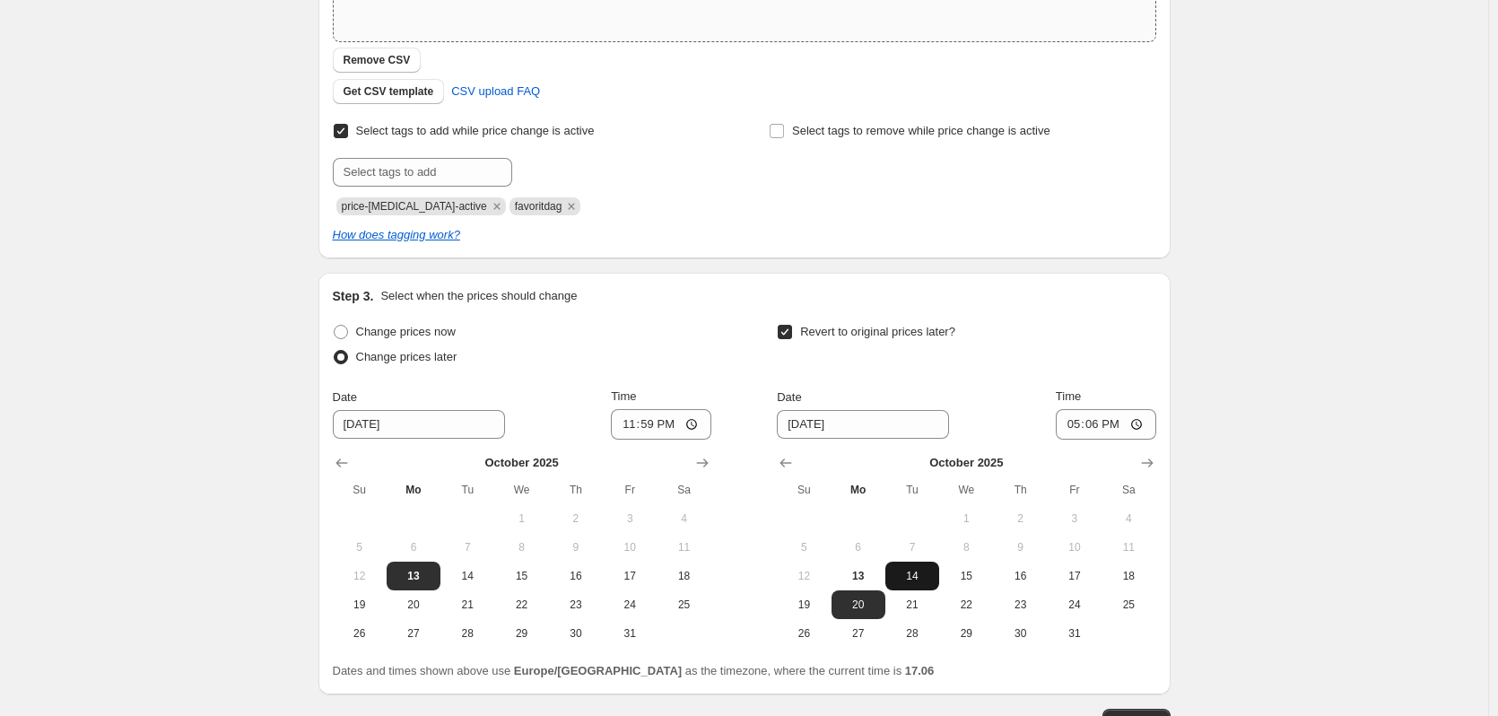
click at [906, 576] on span "14" at bounding box center [912, 576] width 39 height 14
type input "10/14/2025"
click at [1099, 425] on input "17:06" at bounding box center [1106, 424] width 100 height 31
type input "23:59"
click at [1316, 245] on div "Create new price change job. This page is ready Create new price change job Dra…" at bounding box center [744, 223] width 1488 height 1239
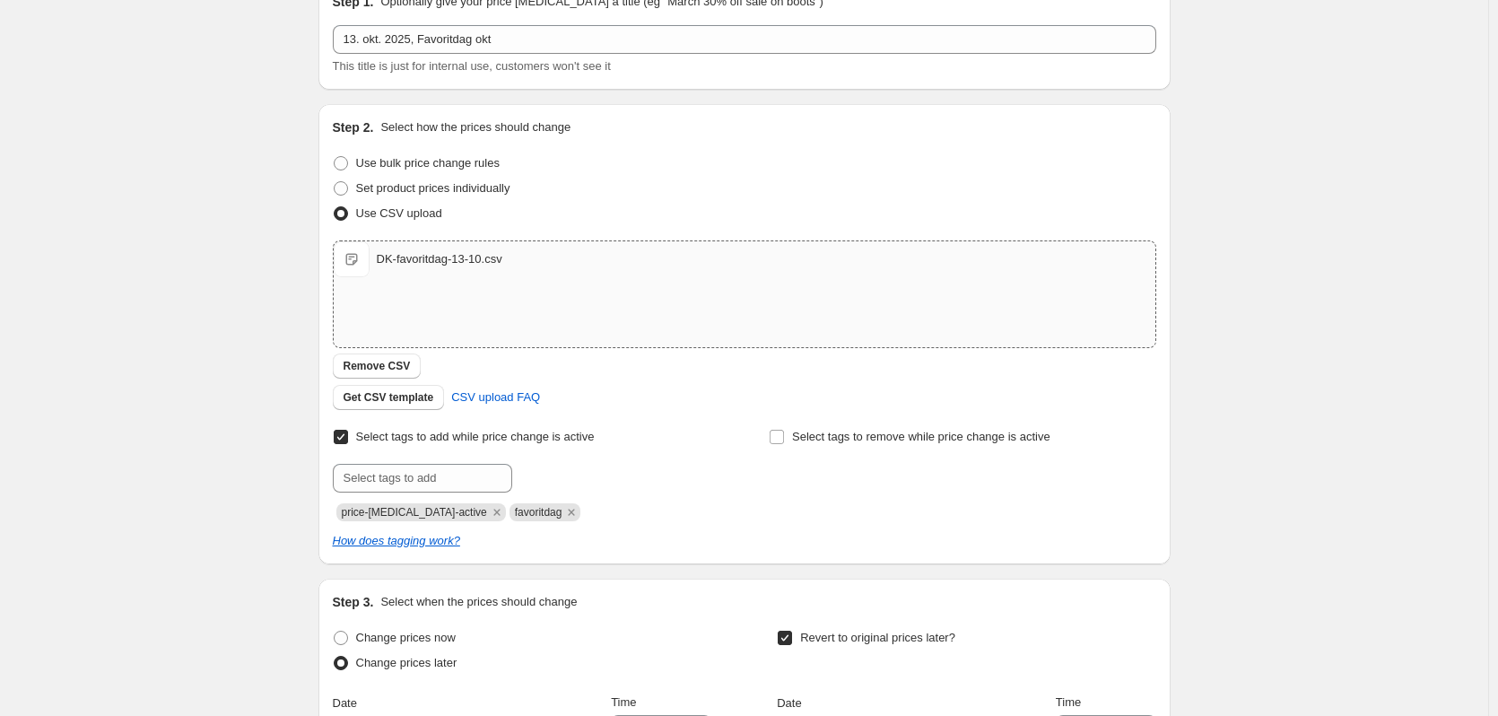
scroll to position [449, 0]
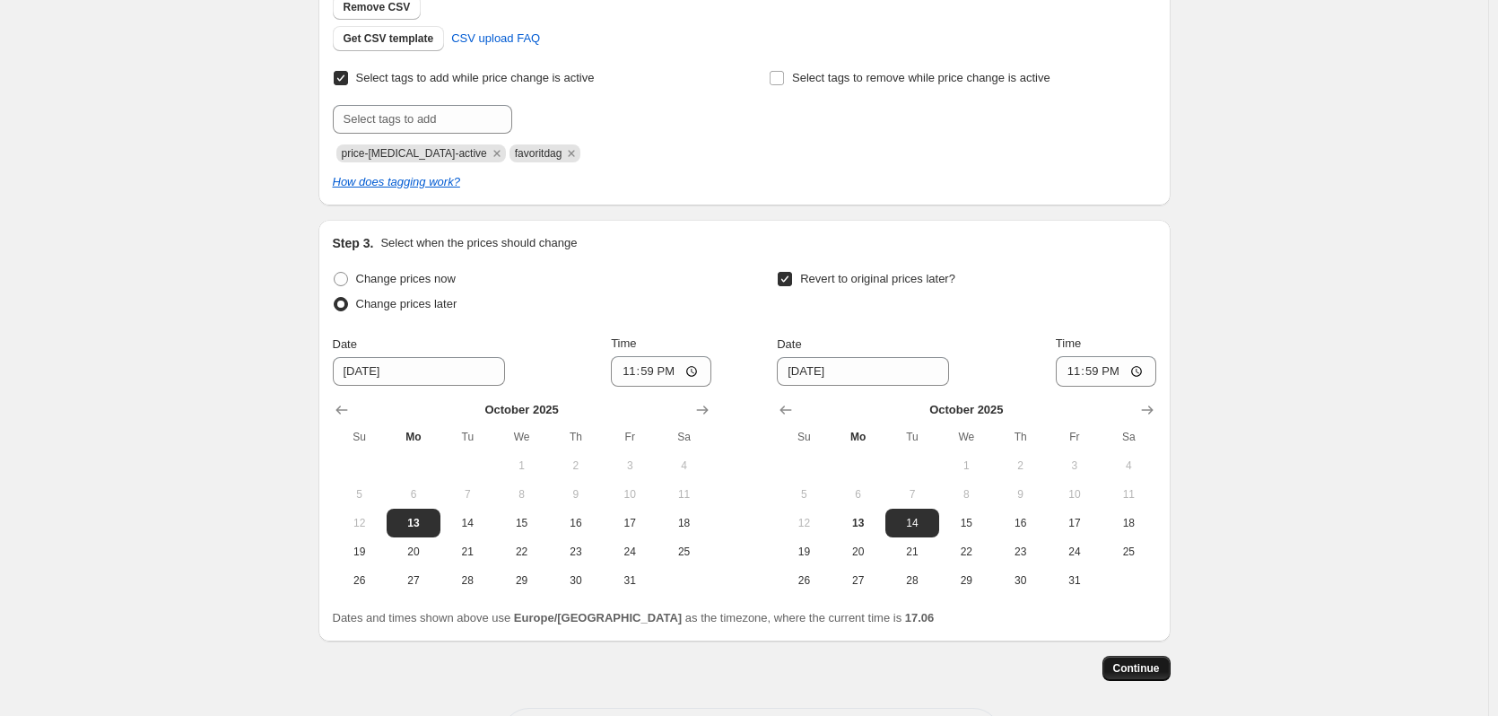
click at [1151, 672] on span "Continue" at bounding box center [1136, 668] width 47 height 14
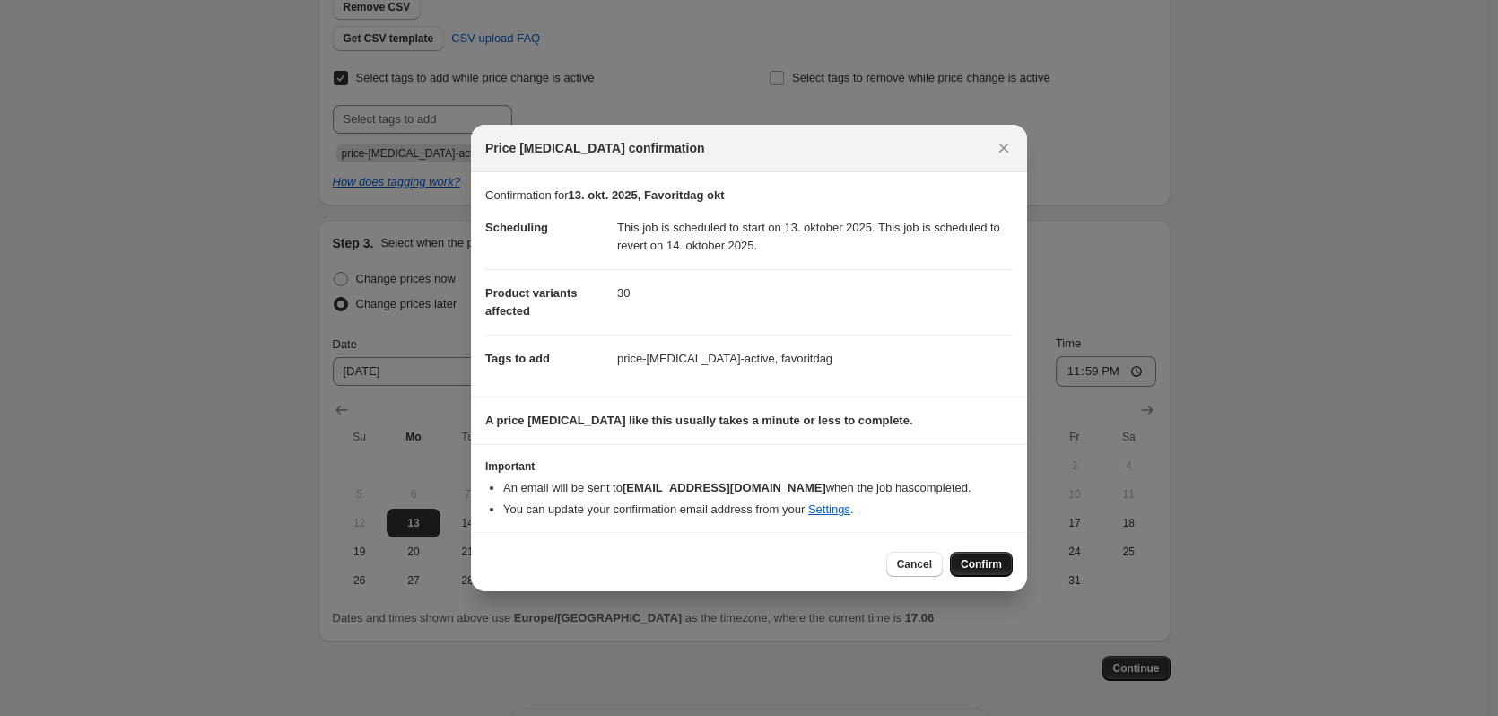
click at [980, 562] on span "Confirm" at bounding box center [981, 564] width 41 height 14
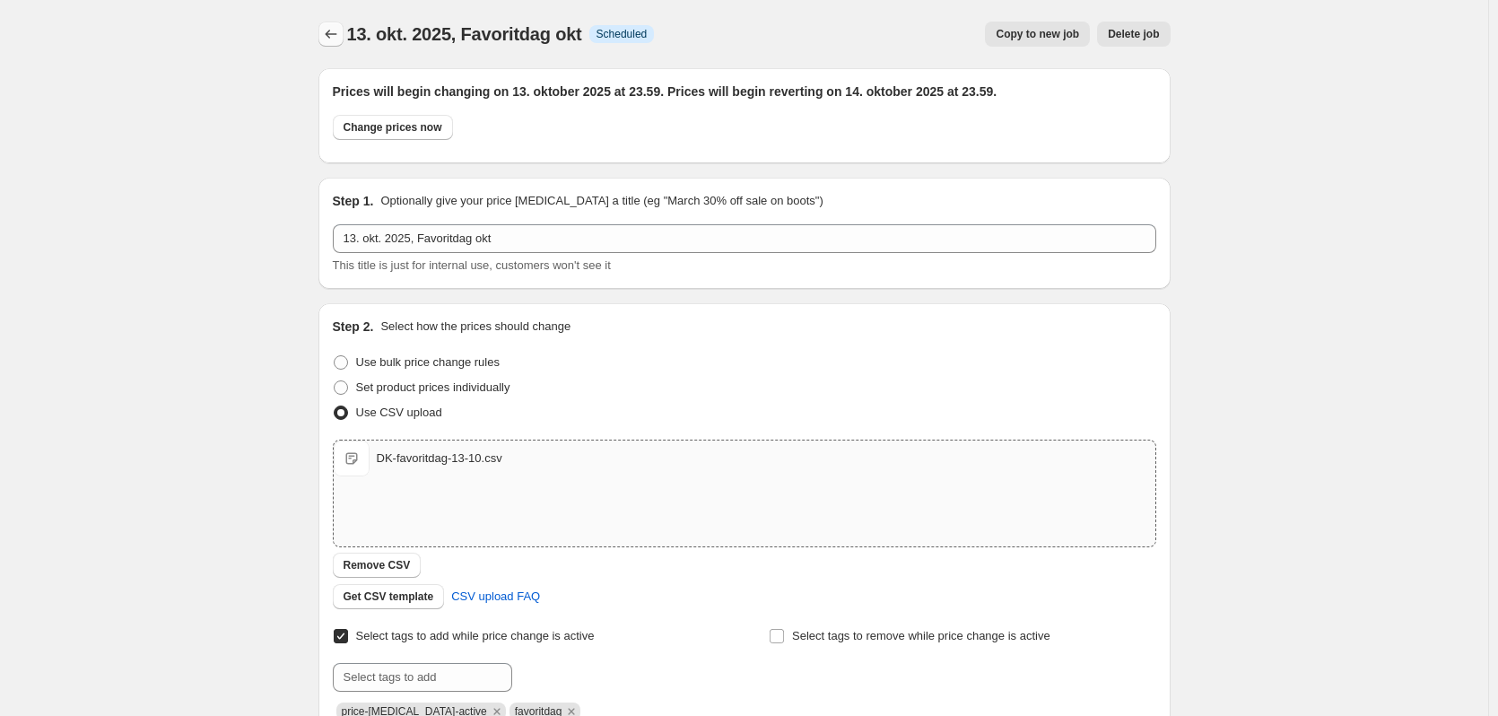
click at [340, 36] on icon "Price change jobs" at bounding box center [331, 34] width 18 height 18
